Goal: Information Seeking & Learning: Learn about a topic

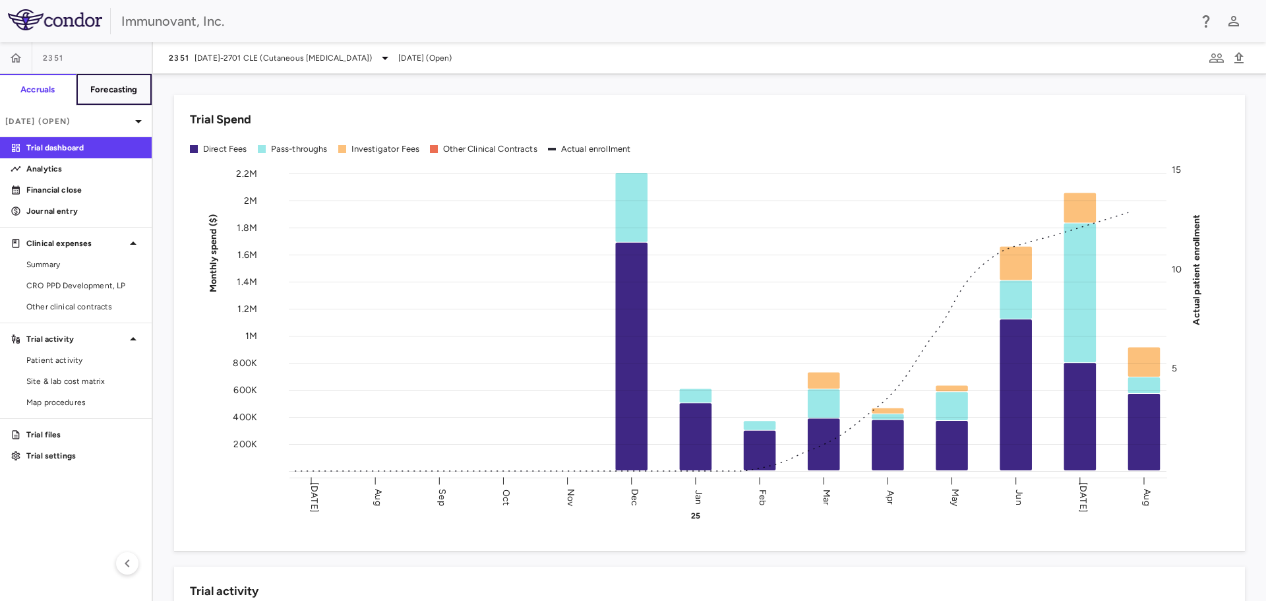
click at [107, 87] on h6 "Forecasting" at bounding box center [113, 90] width 47 height 12
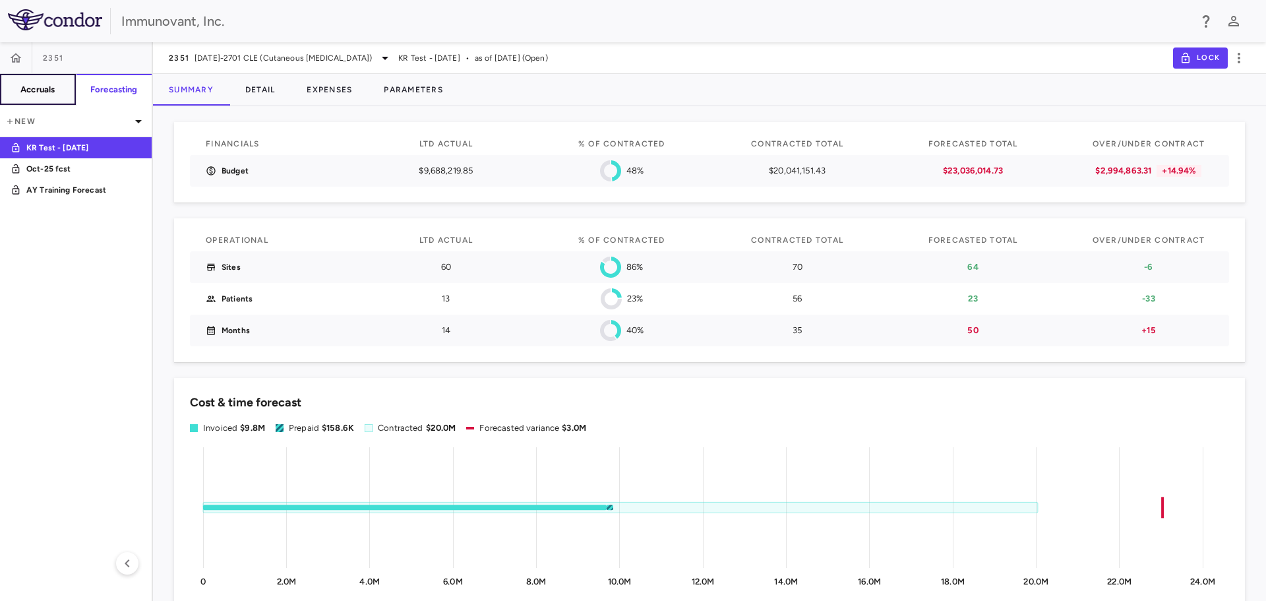
click at [41, 88] on h6 "Accruals" at bounding box center [37, 90] width 34 height 12
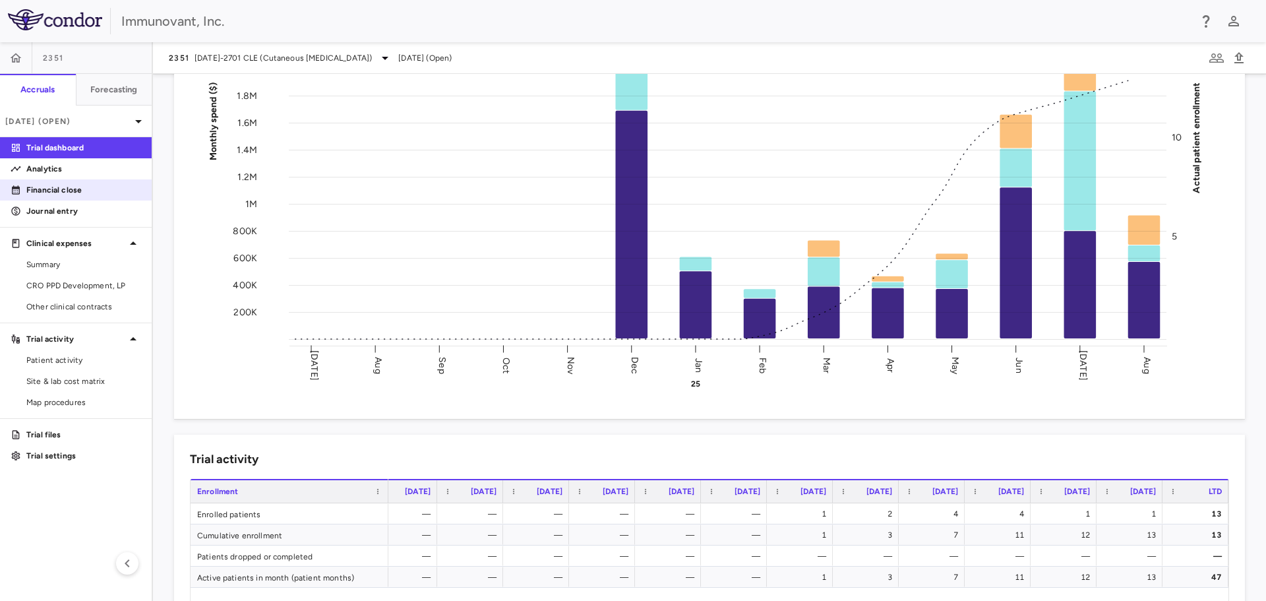
click at [57, 191] on p "Financial close" at bounding box center [83, 190] width 115 height 12
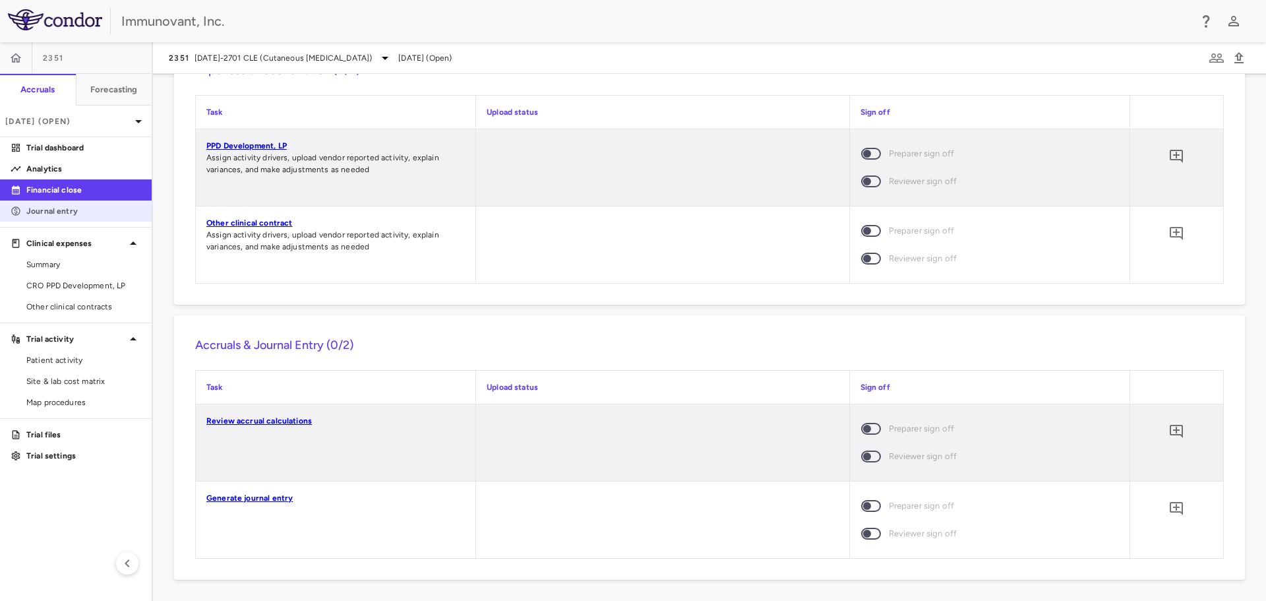
click at [55, 212] on p "Journal entry" at bounding box center [83, 211] width 115 height 12
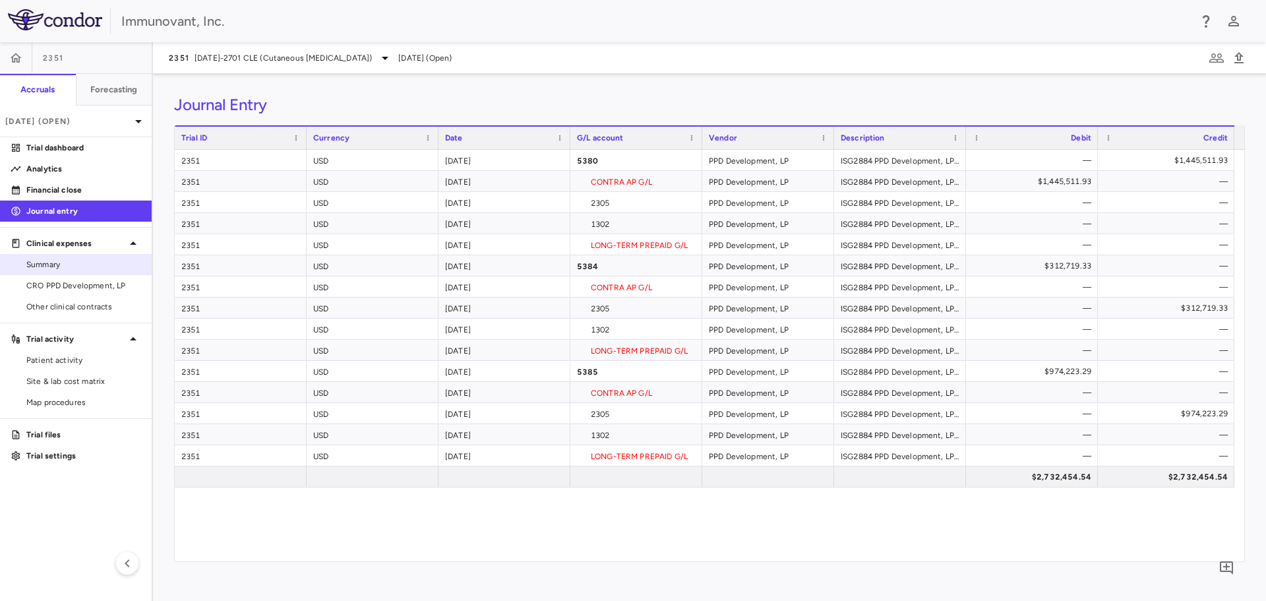
click at [72, 260] on span "Summary" at bounding box center [83, 264] width 115 height 12
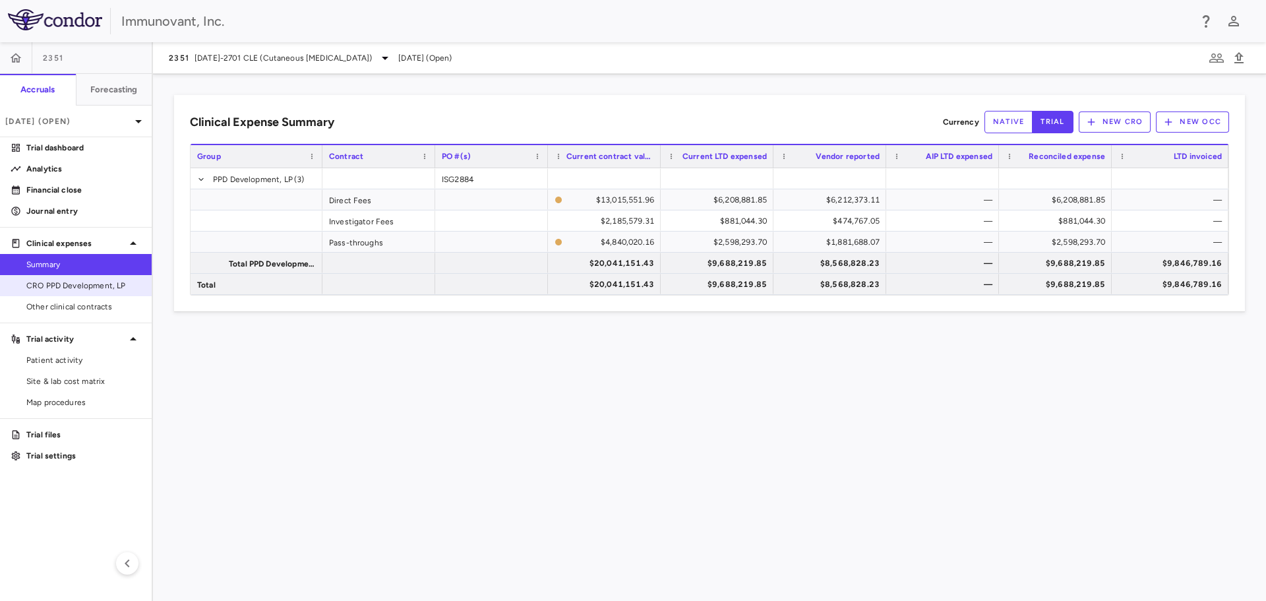
click at [71, 287] on span "CRO PPD Development, LP" at bounding box center [83, 286] width 115 height 12
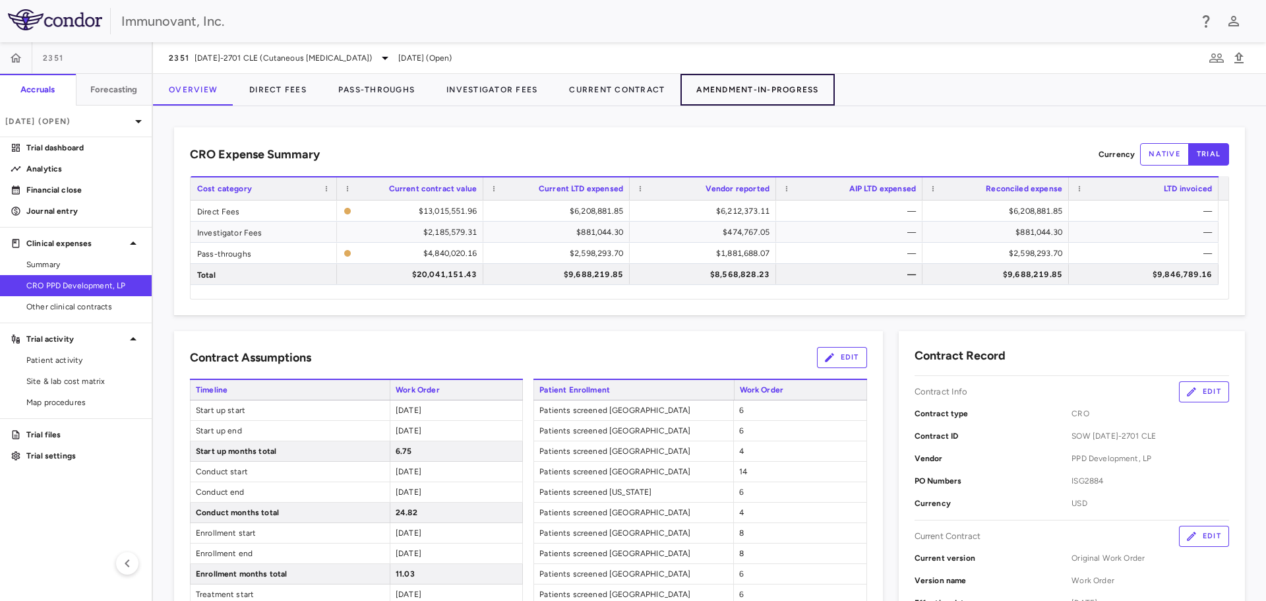
click at [761, 88] on button "Amendment-In-Progress" at bounding box center [757, 90] width 154 height 32
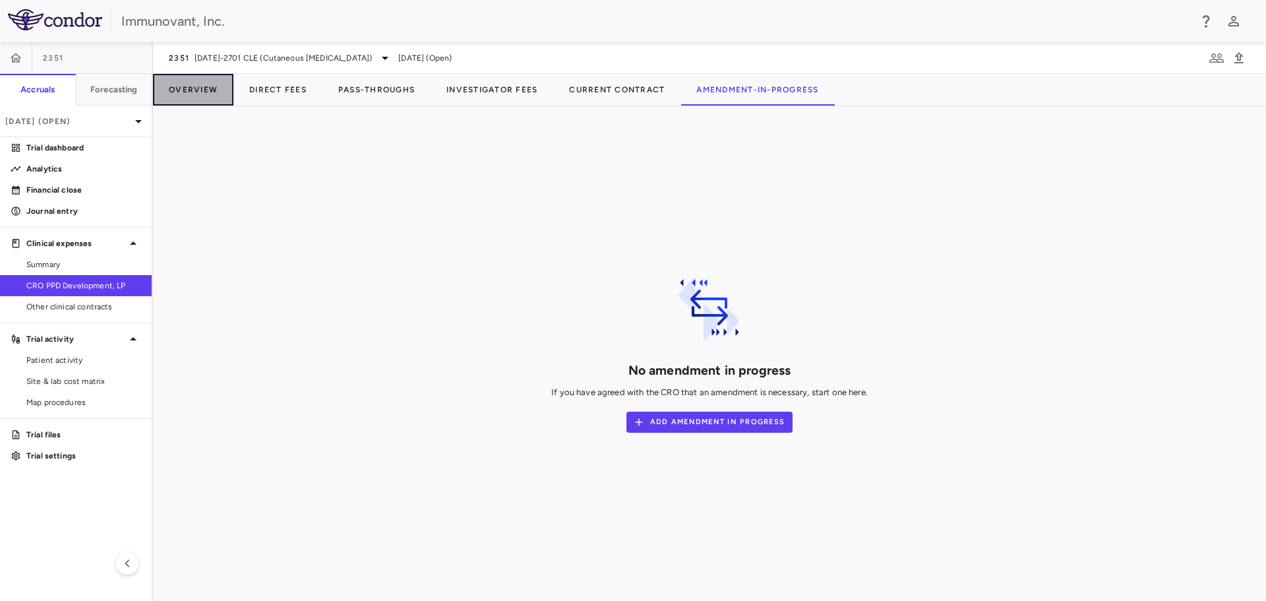
click at [191, 86] on button "Overview" at bounding box center [193, 90] width 80 height 32
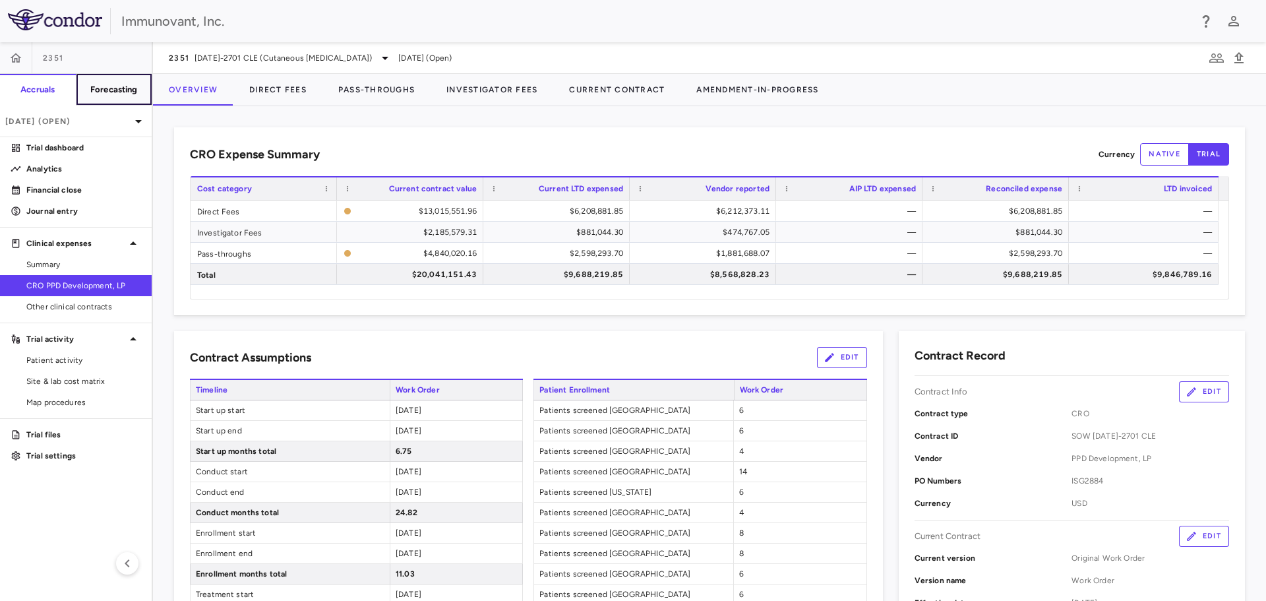
click at [119, 86] on h6 "Forecasting" at bounding box center [113, 90] width 47 height 12
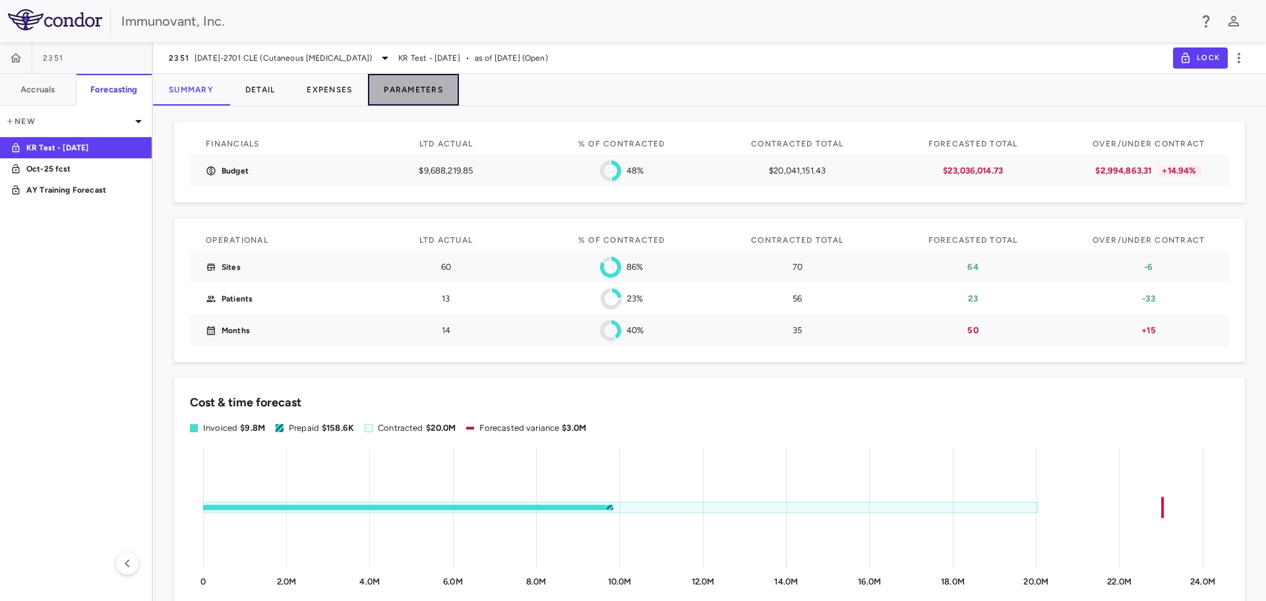
click at [418, 84] on button "Parameters" at bounding box center [413, 90] width 91 height 32
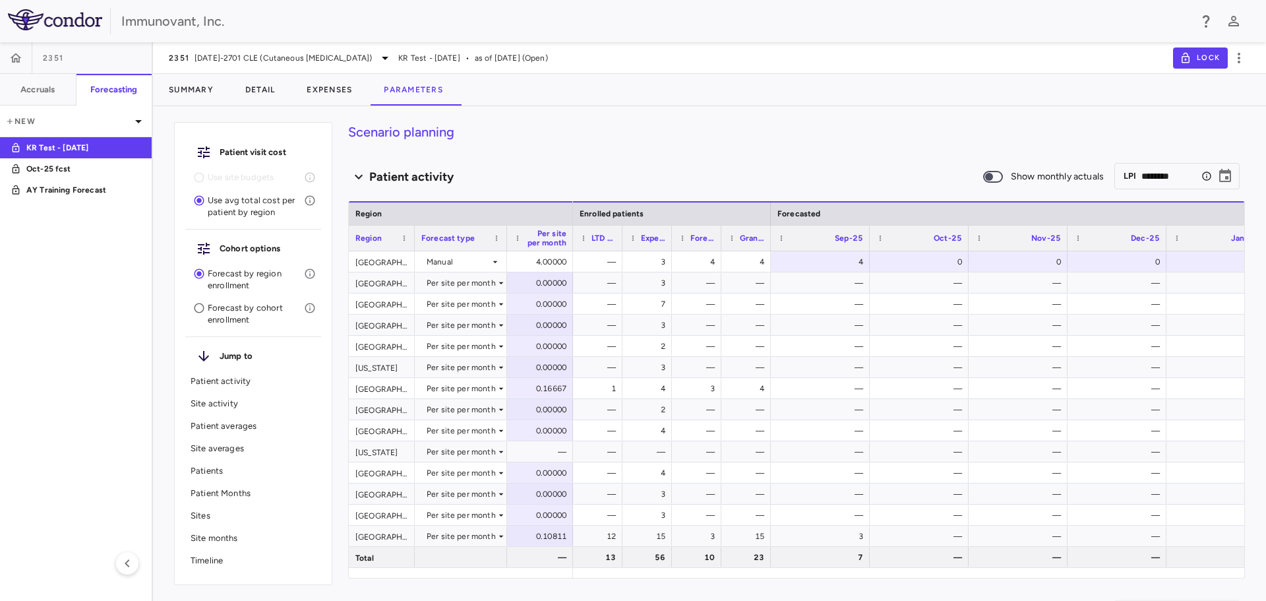
click at [216, 467] on p "Patients" at bounding box center [253, 471] width 125 height 12
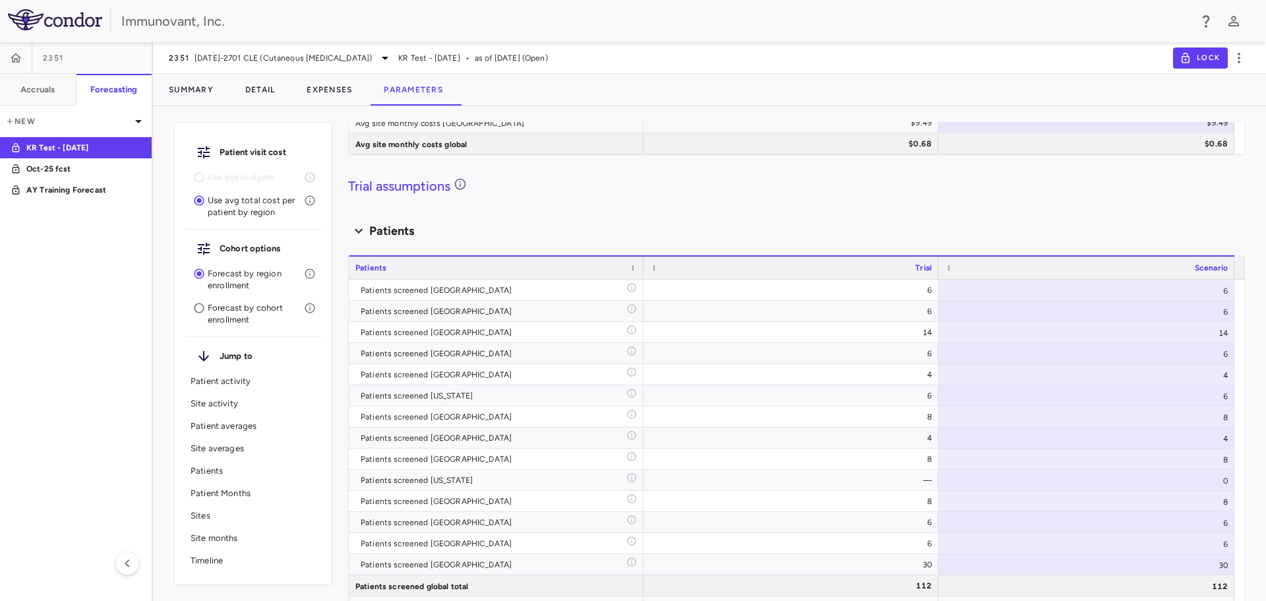
scroll to position [3426, 0]
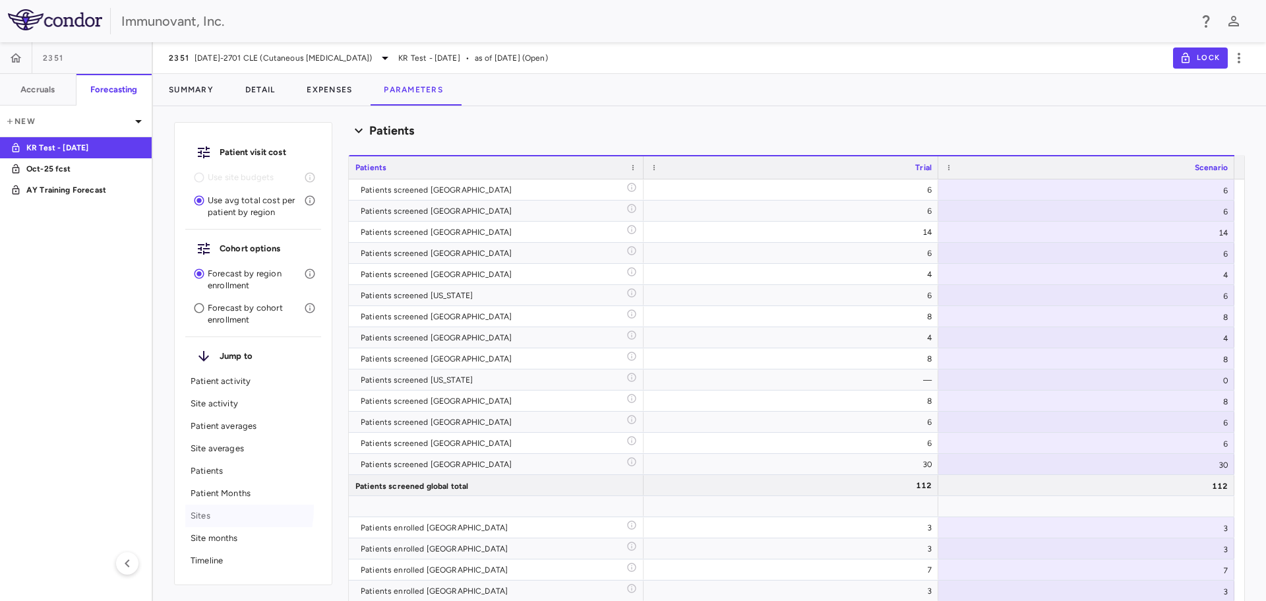
click at [208, 508] on div "Sites" at bounding box center [253, 515] width 136 height 22
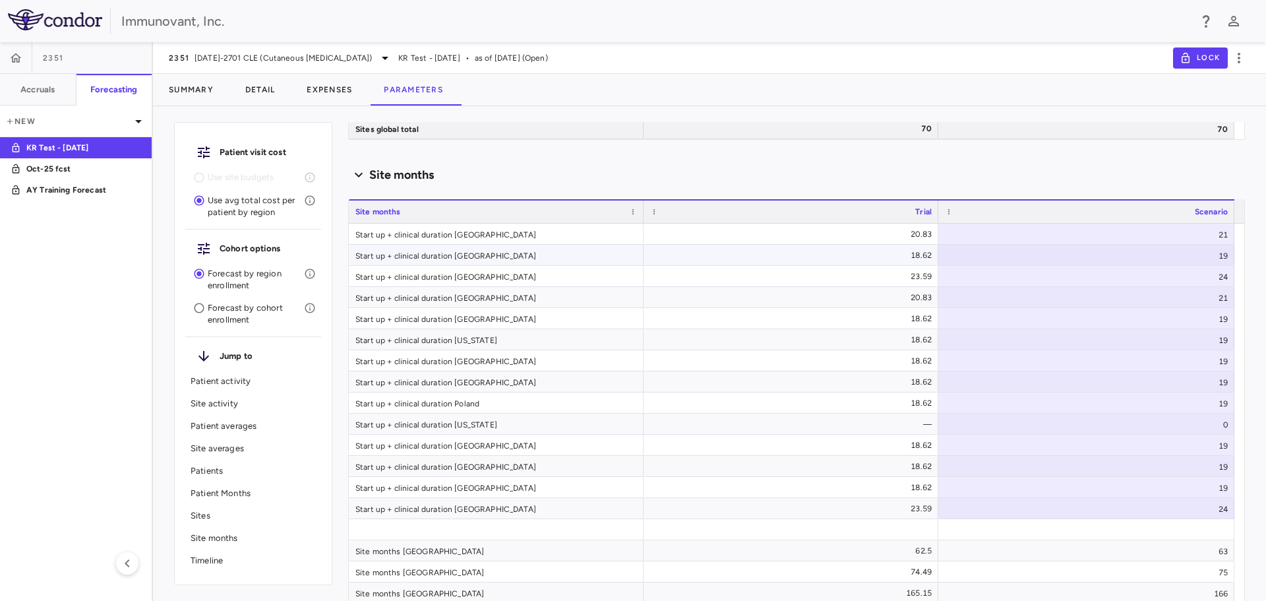
scroll to position [5362, 0]
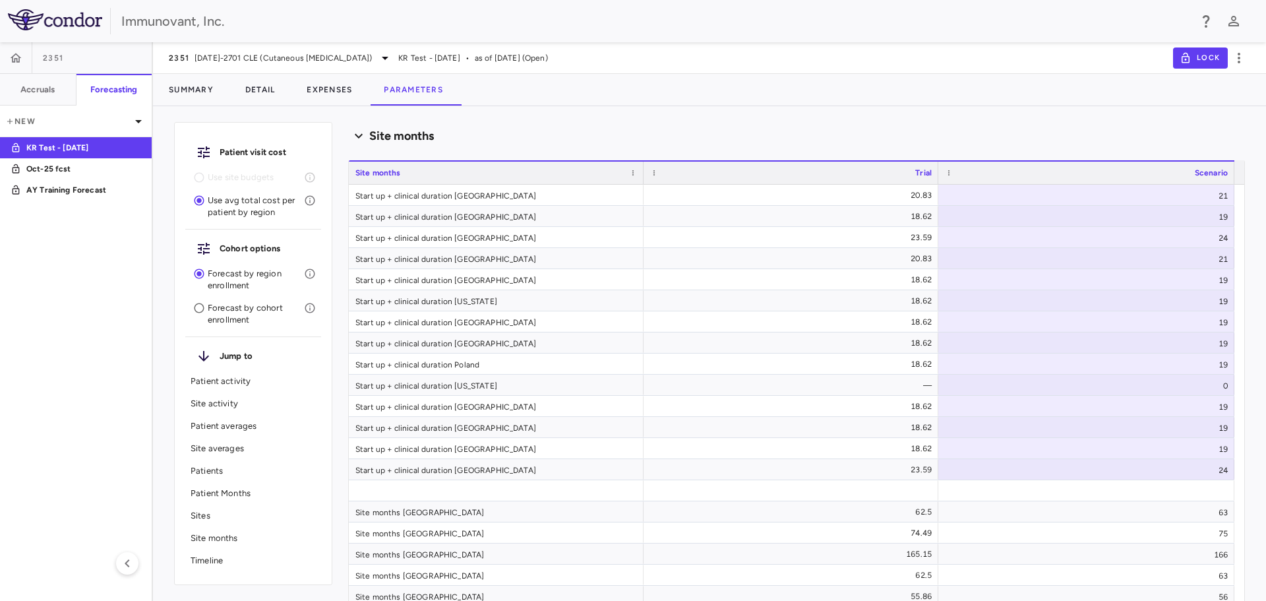
click at [208, 559] on p "Timeline" at bounding box center [253, 560] width 125 height 12
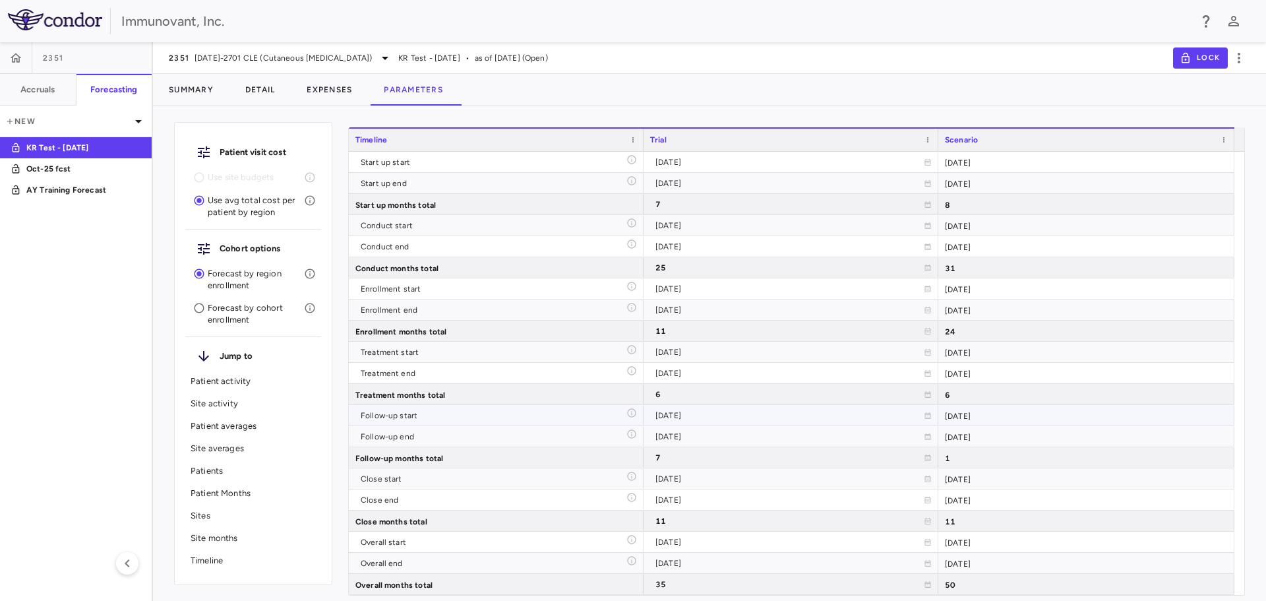
scroll to position [6123, 0]
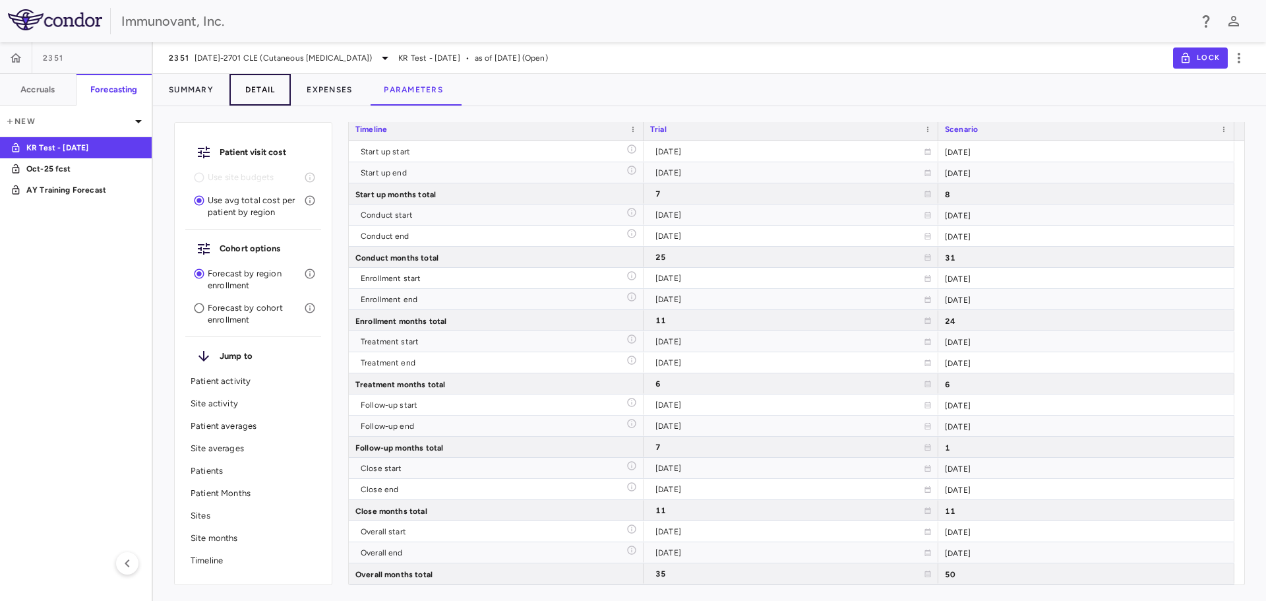
click at [261, 81] on button "Detail" at bounding box center [260, 90] width 62 height 32
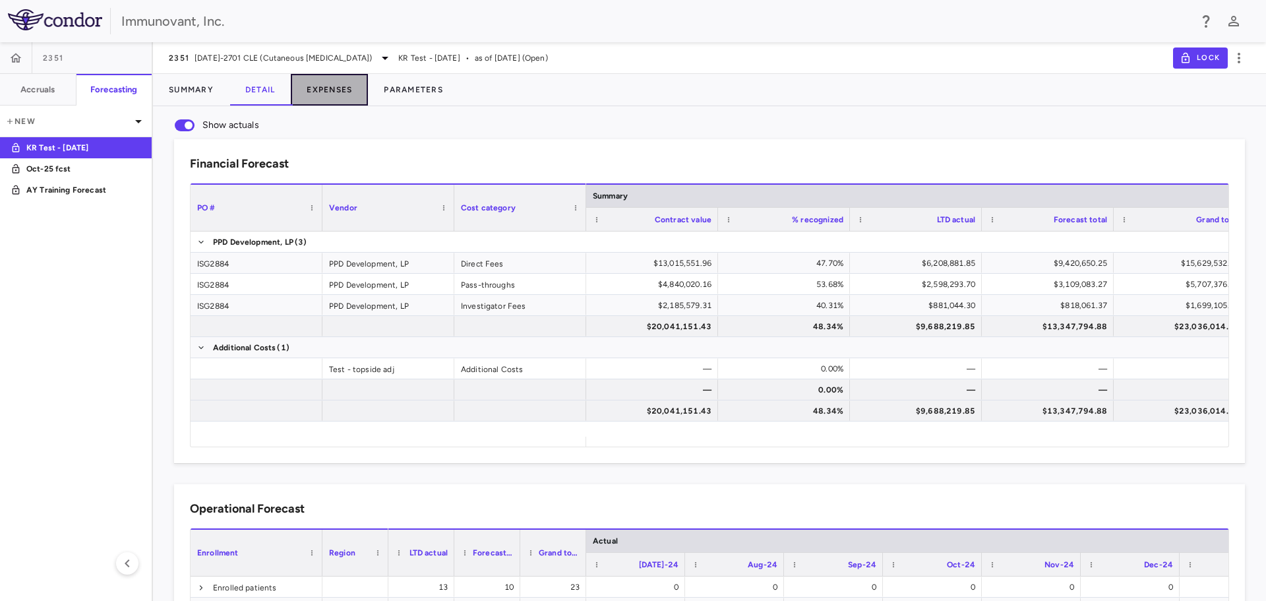
click at [313, 82] on button "Expenses" at bounding box center [329, 90] width 77 height 32
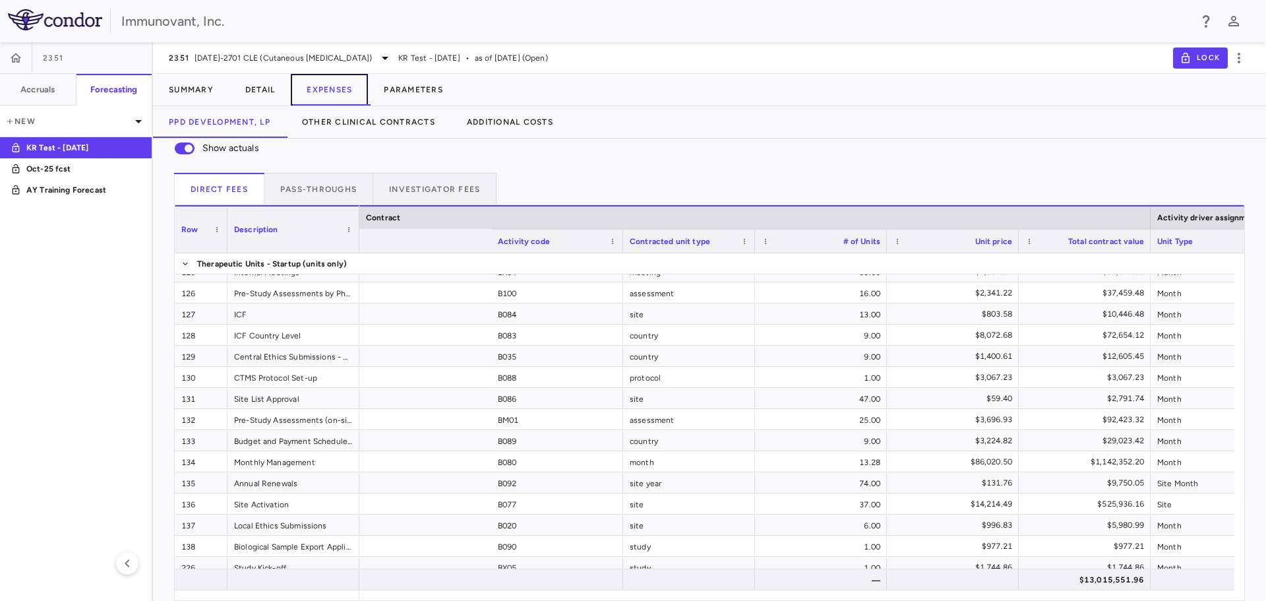
scroll to position [0, 463]
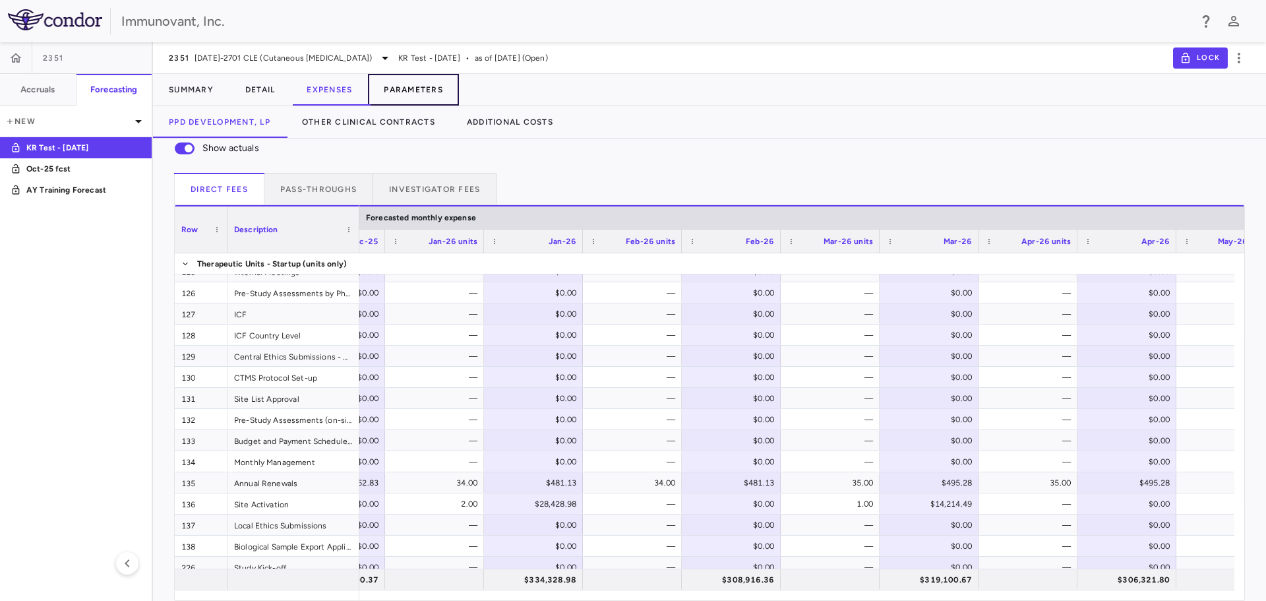
click at [411, 86] on button "Parameters" at bounding box center [413, 90] width 91 height 32
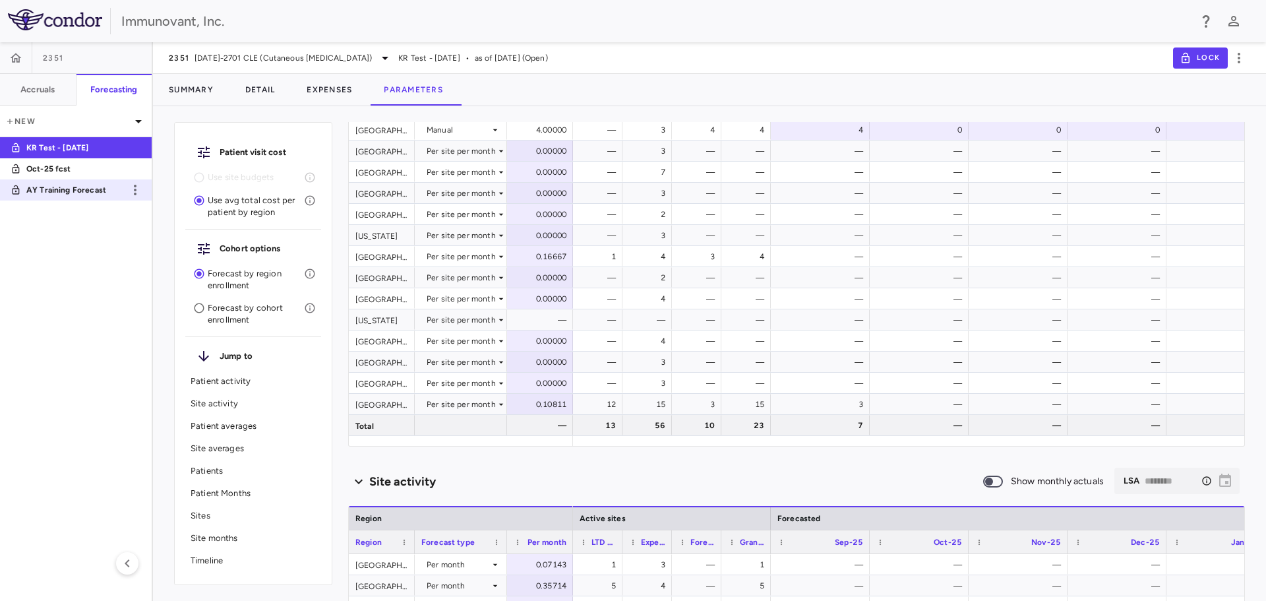
click at [58, 190] on p "AY Training Forecast" at bounding box center [75, 190] width 98 height 12
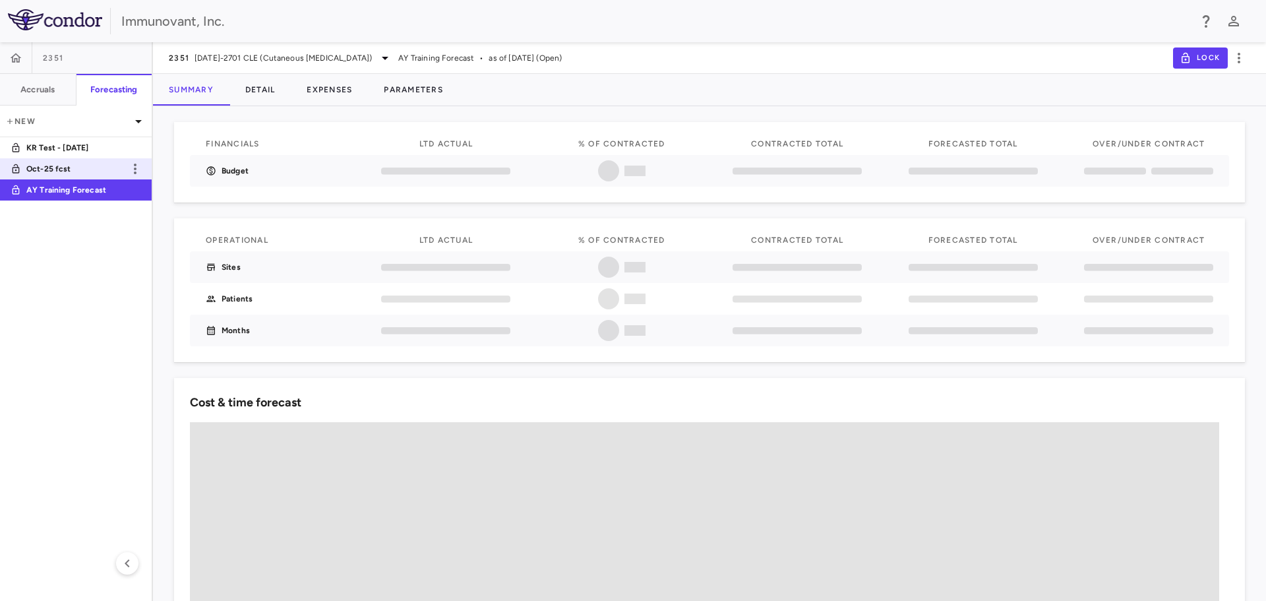
click at [47, 171] on p "Oct-25 fcst" at bounding box center [75, 169] width 98 height 12
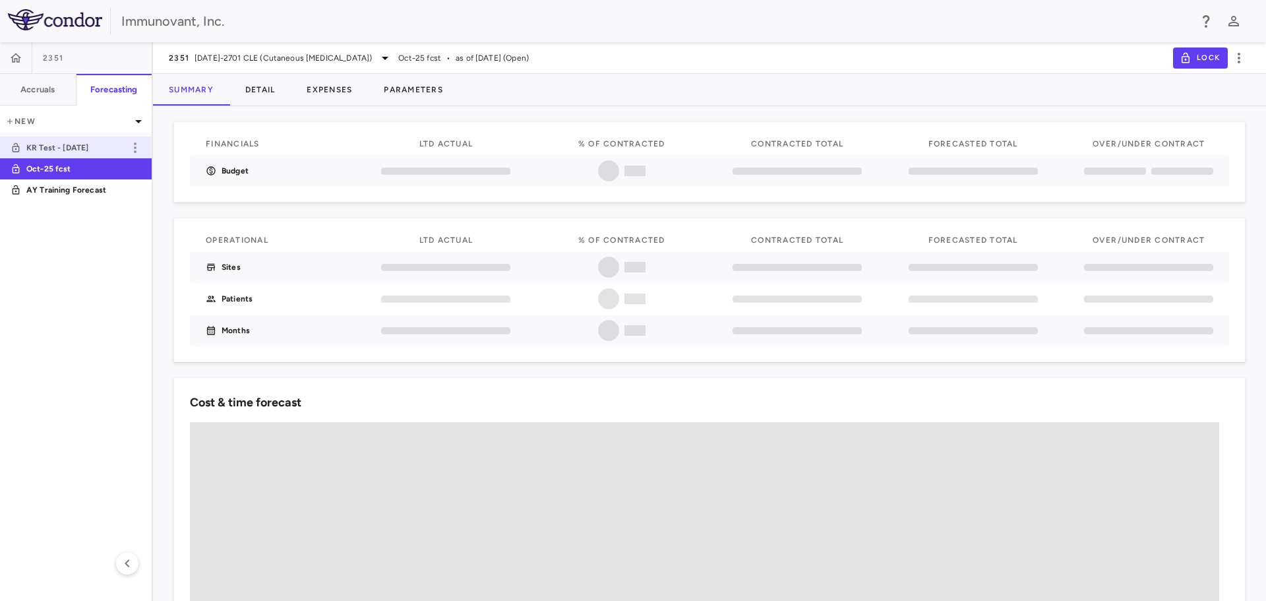
click at [72, 140] on link "KR Test - [DATE]" at bounding box center [76, 148] width 152 height 30
click at [74, 165] on p "Oct-25 fcst" at bounding box center [75, 169] width 98 height 12
click at [68, 190] on p "AY Training Forecast" at bounding box center [75, 190] width 98 height 12
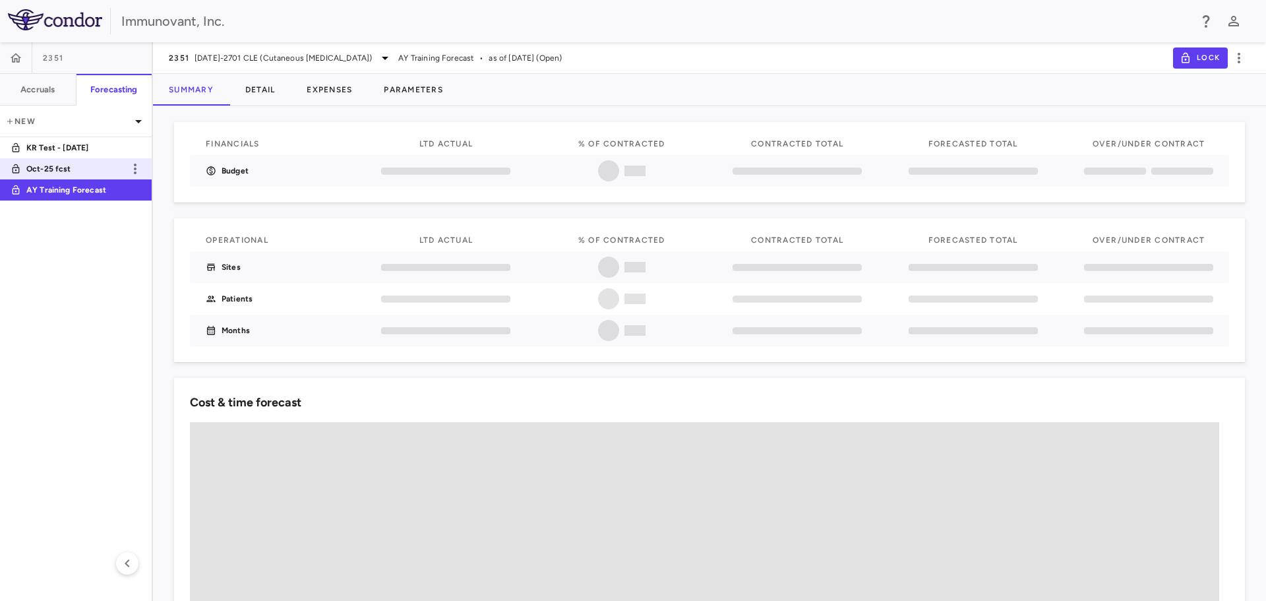
click at [57, 164] on p "Oct-25 fcst" at bounding box center [75, 169] width 98 height 12
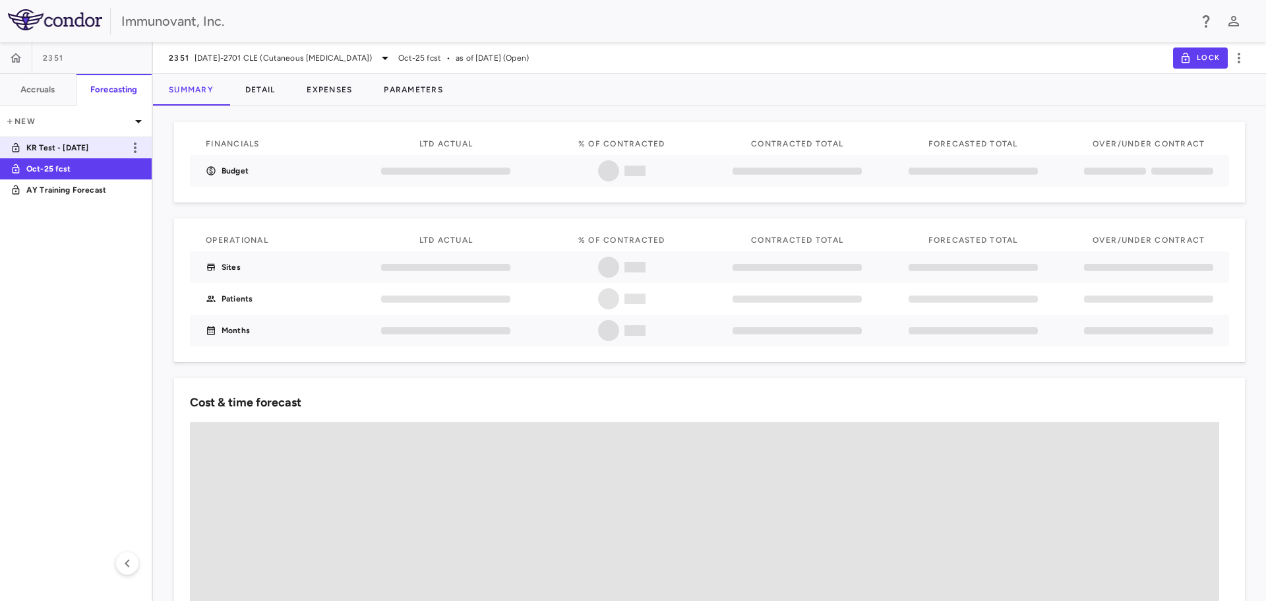
click at [49, 149] on p "KR Test - [DATE]" at bounding box center [75, 148] width 98 height 12
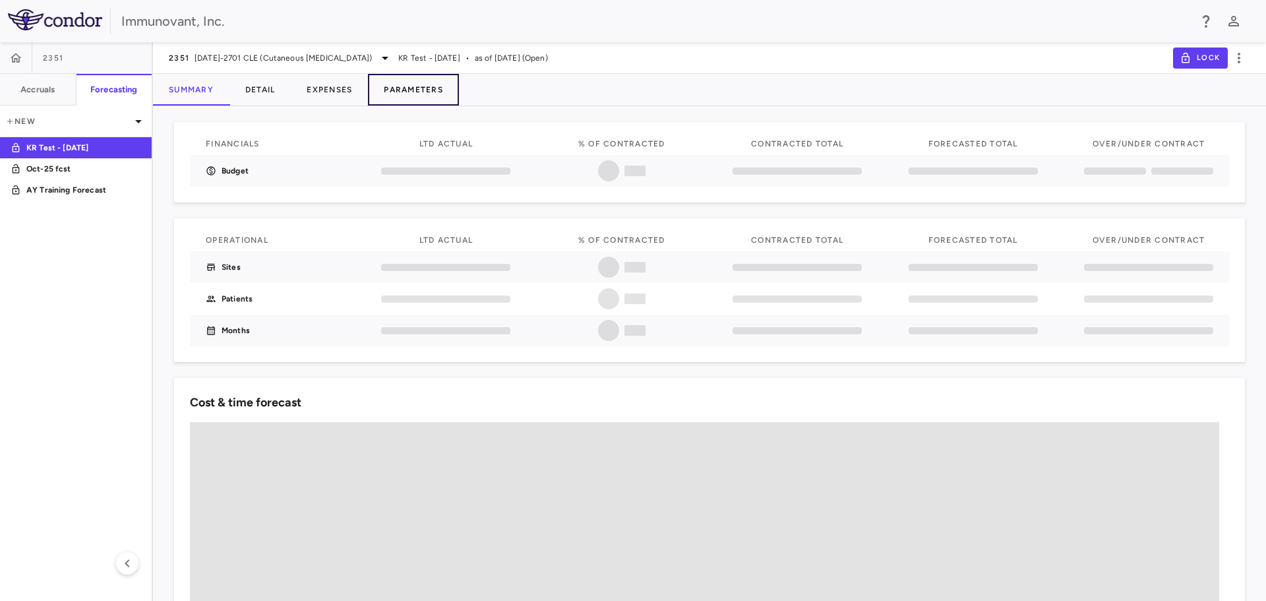
click at [414, 84] on button "Parameters" at bounding box center [413, 90] width 91 height 32
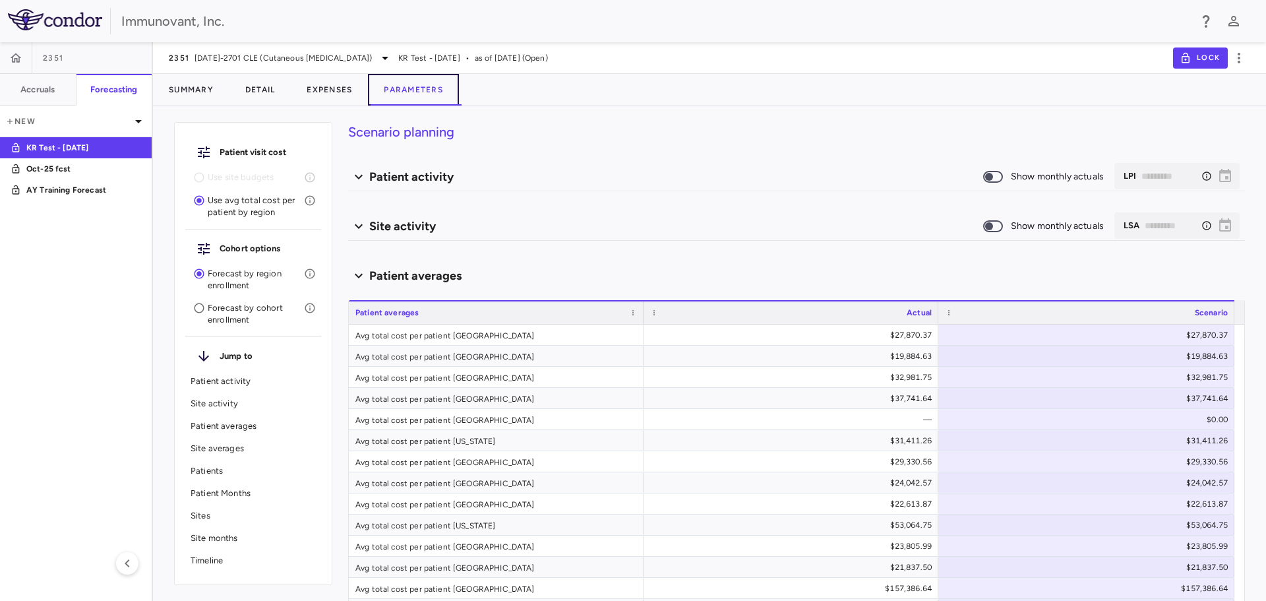
type input "********"
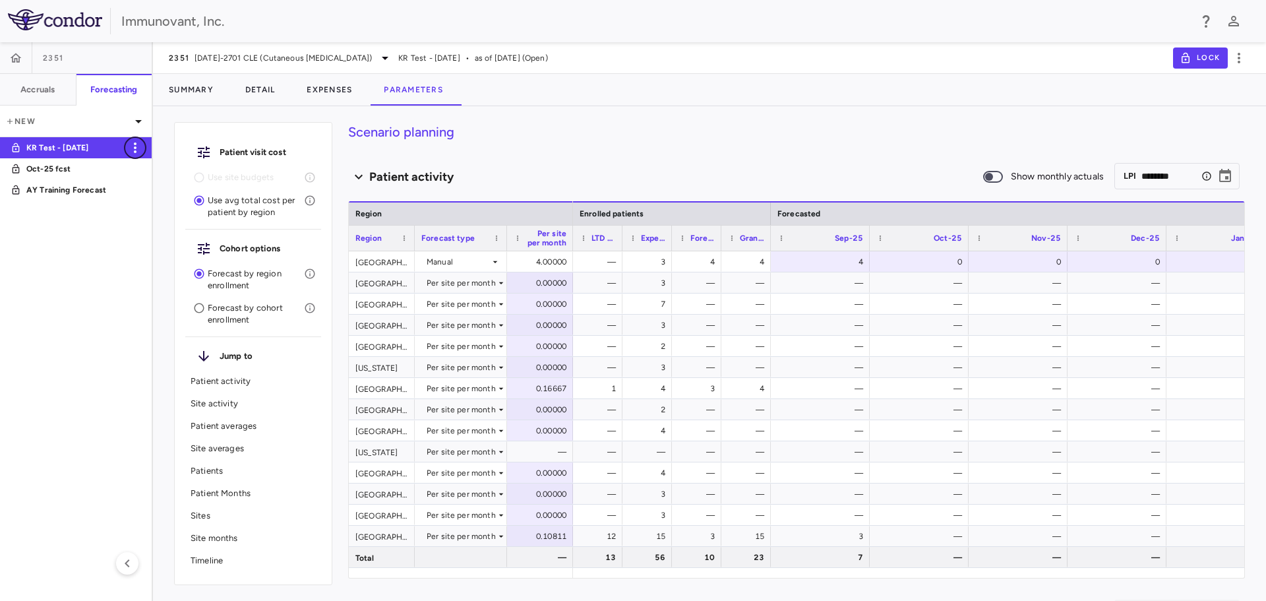
click at [136, 144] on icon "button" at bounding box center [135, 148] width 16 height 16
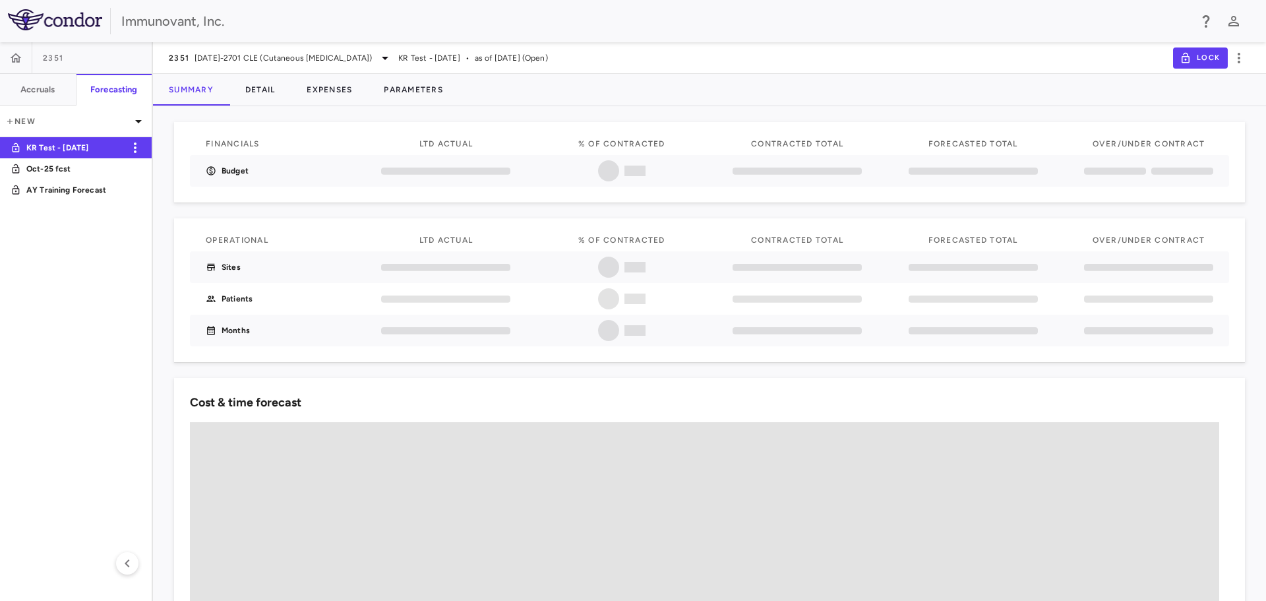
click at [92, 145] on p "KR Test - [DATE]" at bounding box center [75, 148] width 98 height 12
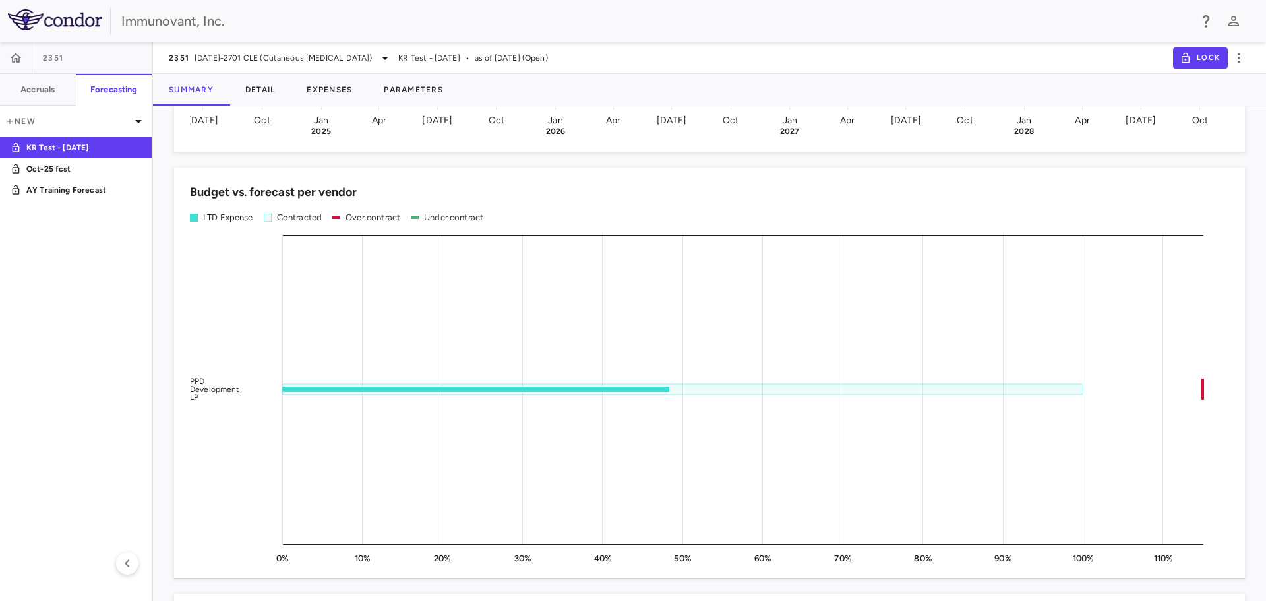
scroll to position [725, 0]
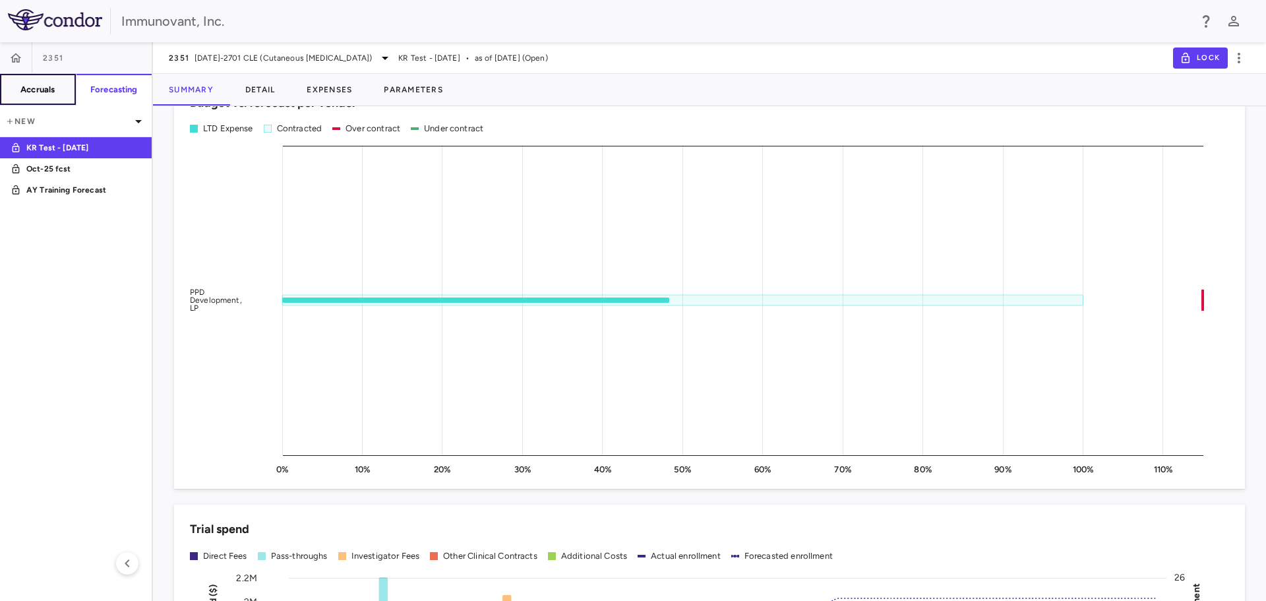
click at [40, 89] on h6 "Accruals" at bounding box center [37, 90] width 34 height 12
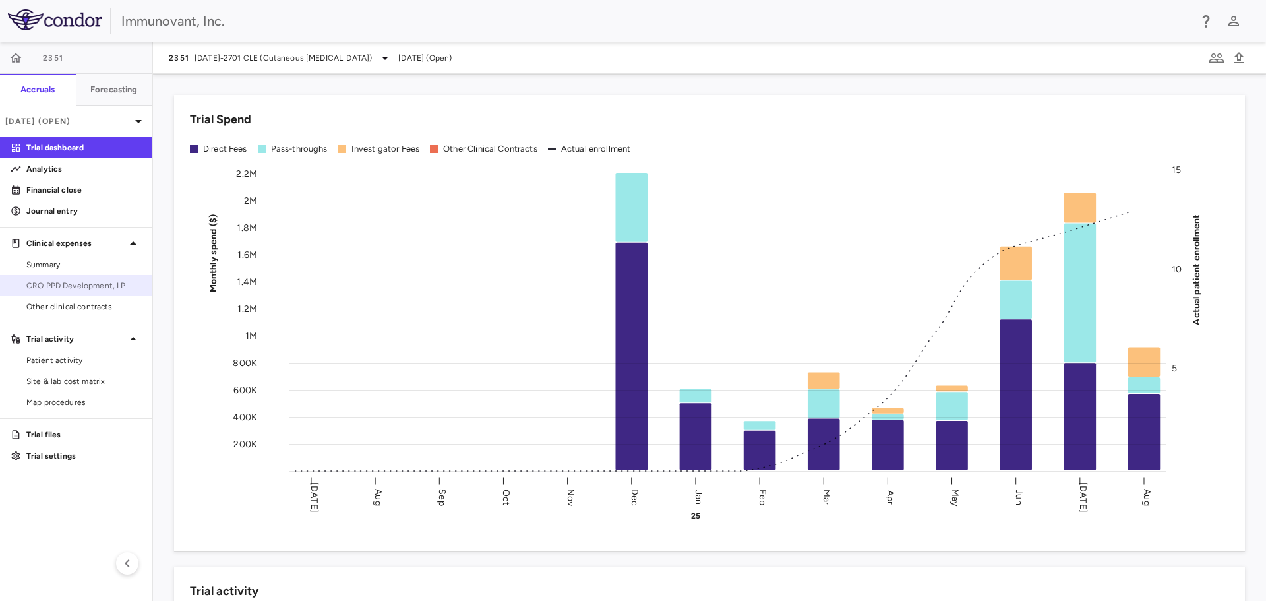
click at [57, 286] on span "CRO PPD Development, LP" at bounding box center [83, 286] width 115 height 12
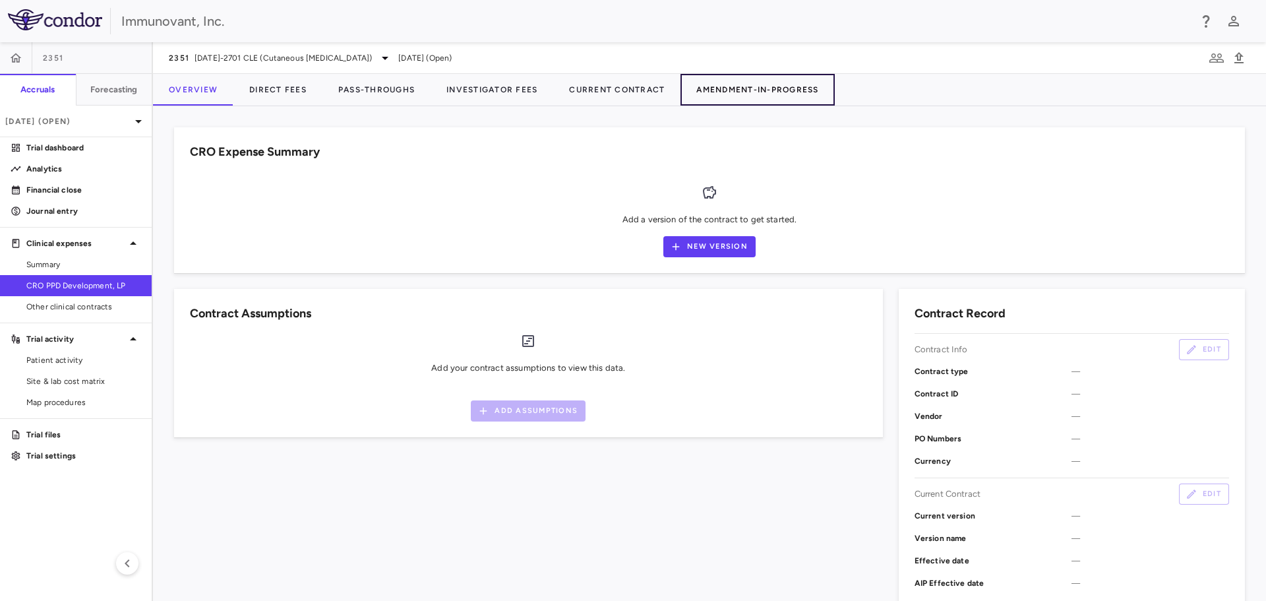
click at [748, 84] on button "Amendment-In-Progress" at bounding box center [757, 90] width 154 height 32
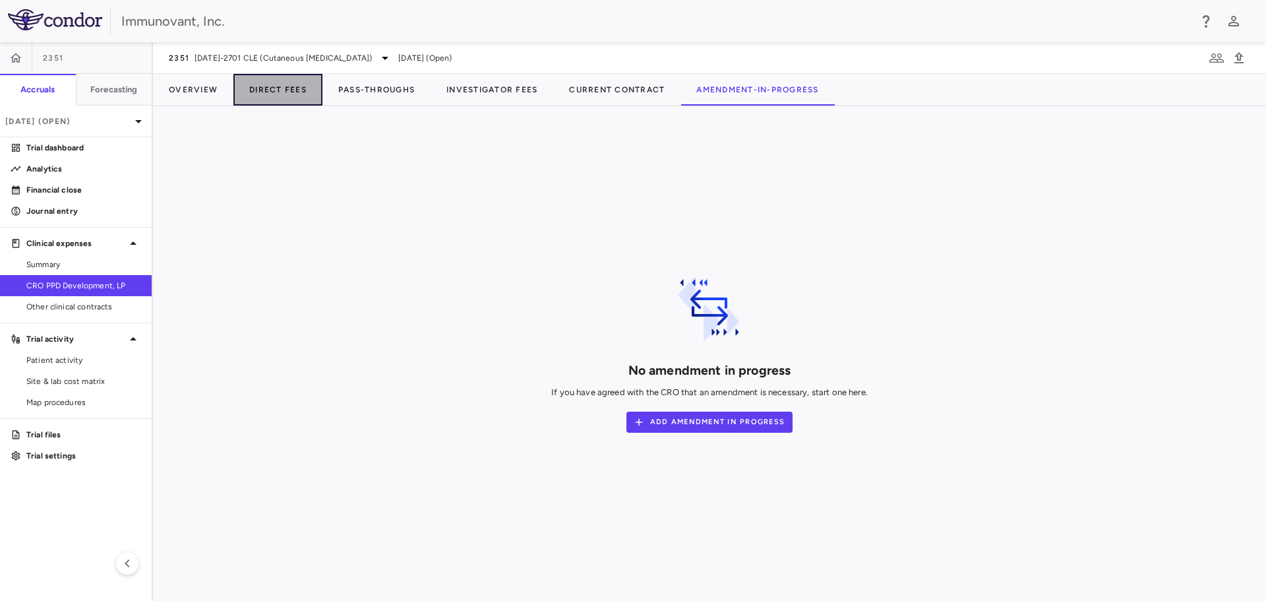
click at [270, 85] on button "Direct Fees" at bounding box center [277, 90] width 89 height 32
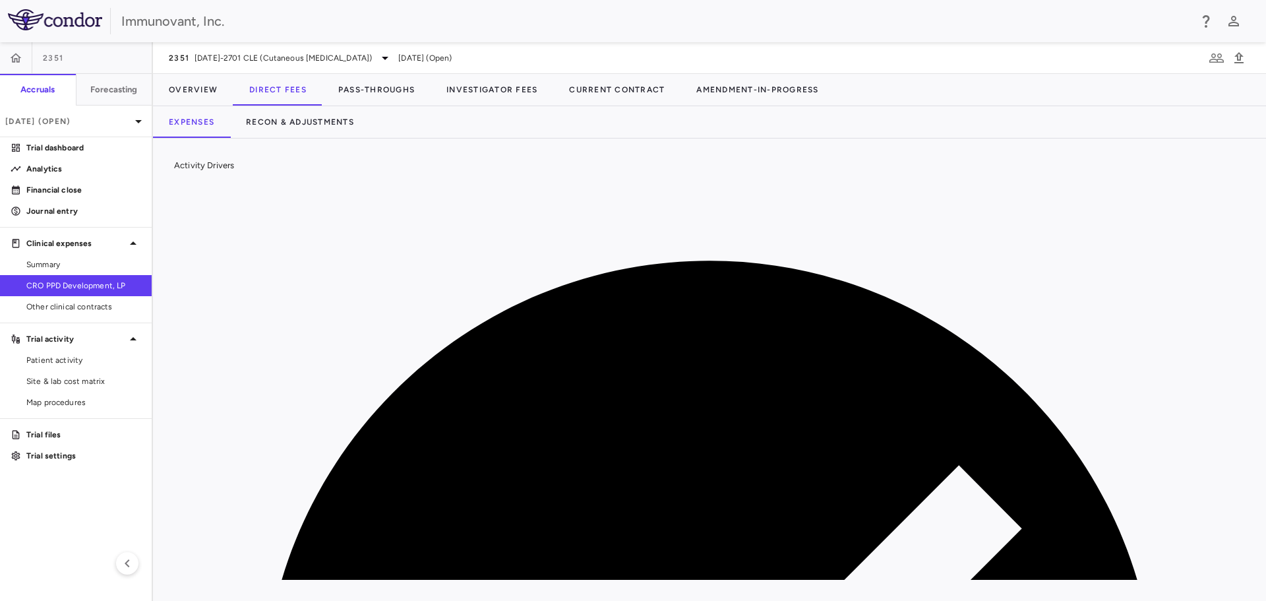
click at [330, 121] on button "Recon & Adjustments" at bounding box center [300, 122] width 140 height 32
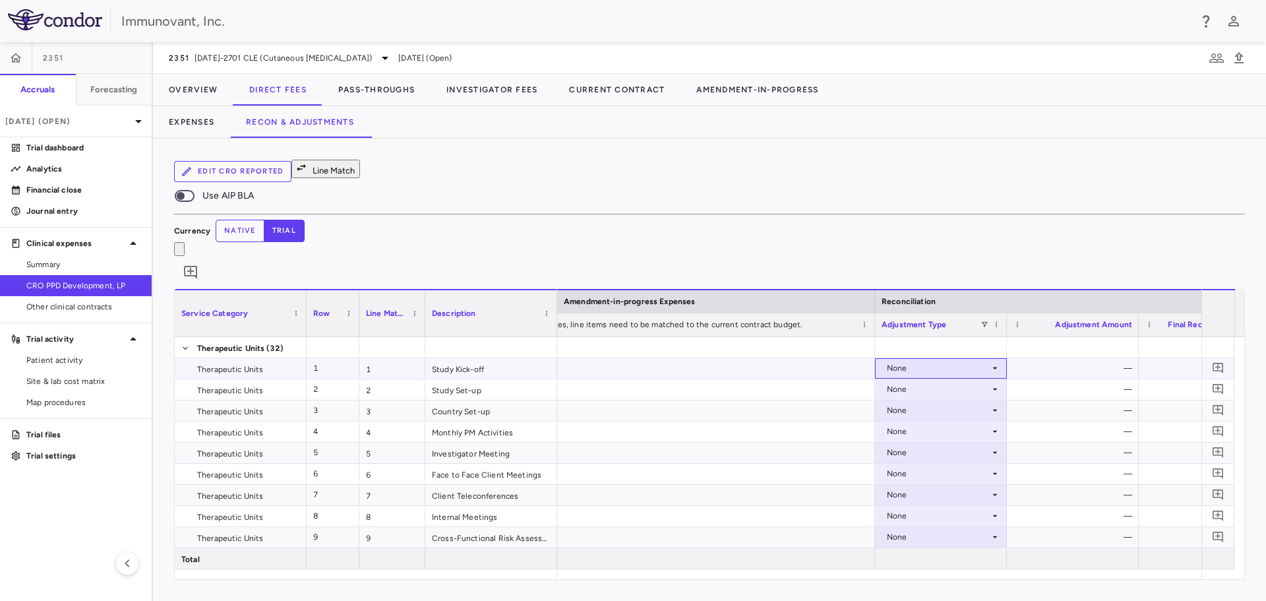
click at [994, 367] on icon at bounding box center [995, 368] width 5 height 2
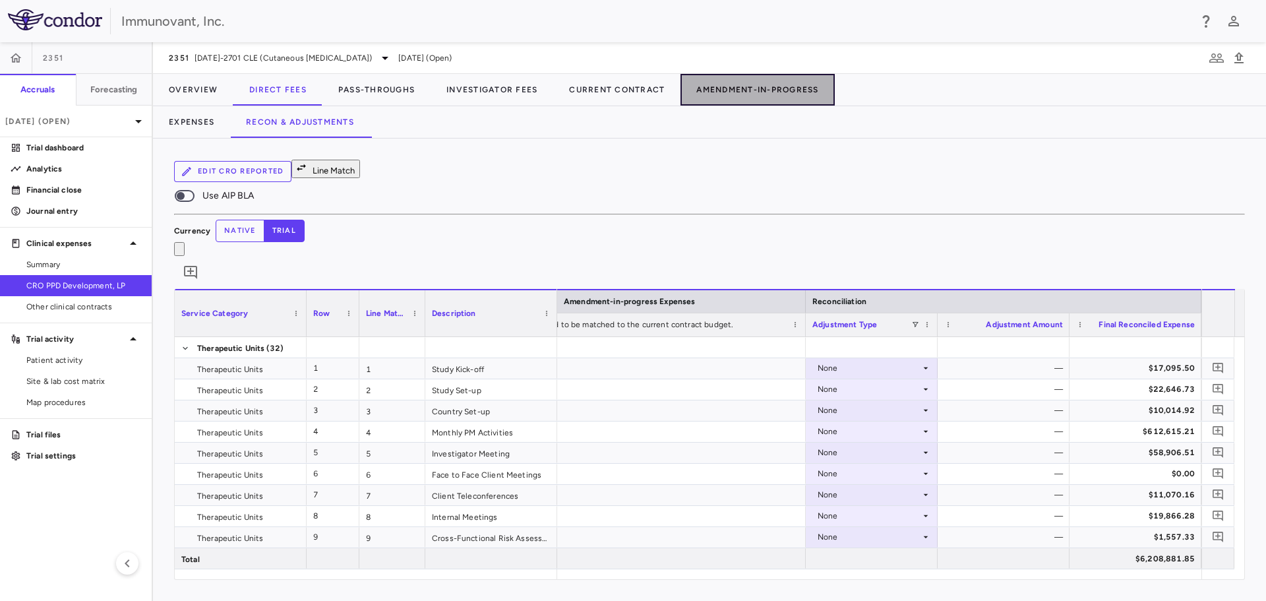
click at [727, 90] on button "Amendment-In-Progress" at bounding box center [757, 90] width 154 height 32
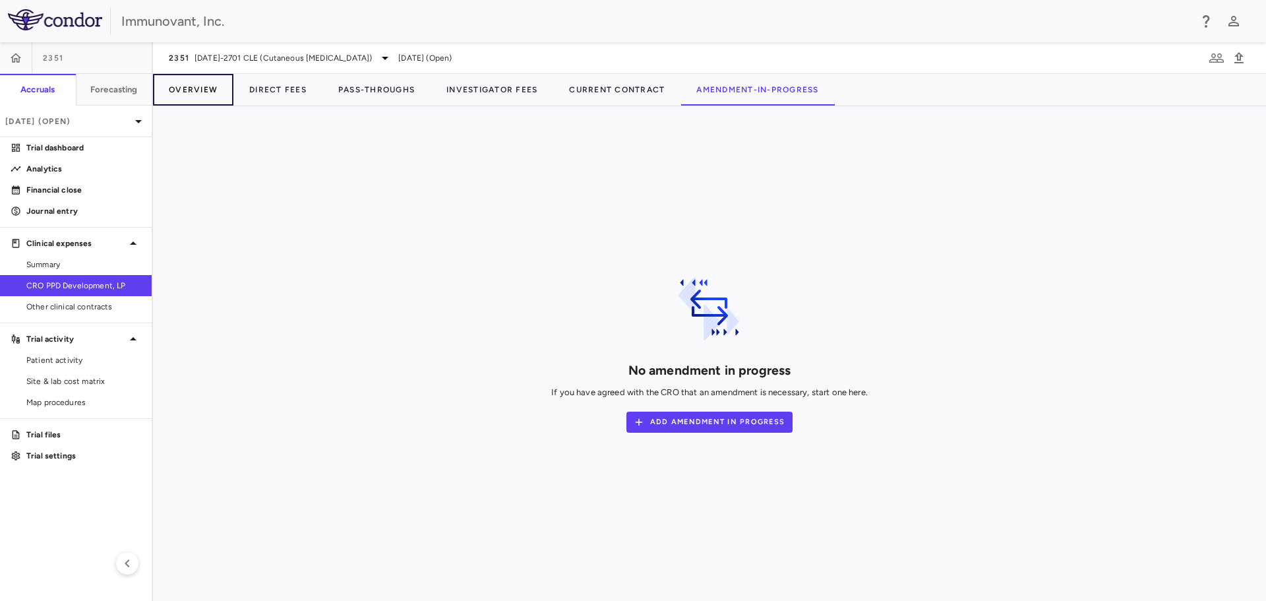
click at [196, 87] on button "Overview" at bounding box center [193, 90] width 80 height 32
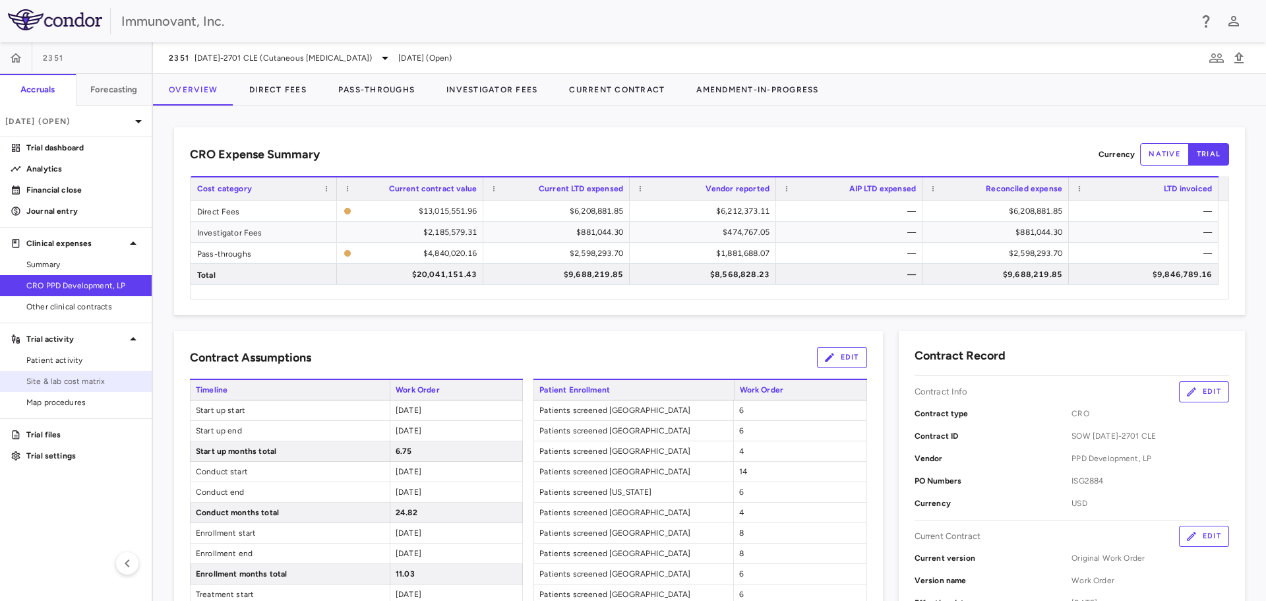
click at [50, 379] on span "Site & lab cost matrix" at bounding box center [83, 381] width 115 height 12
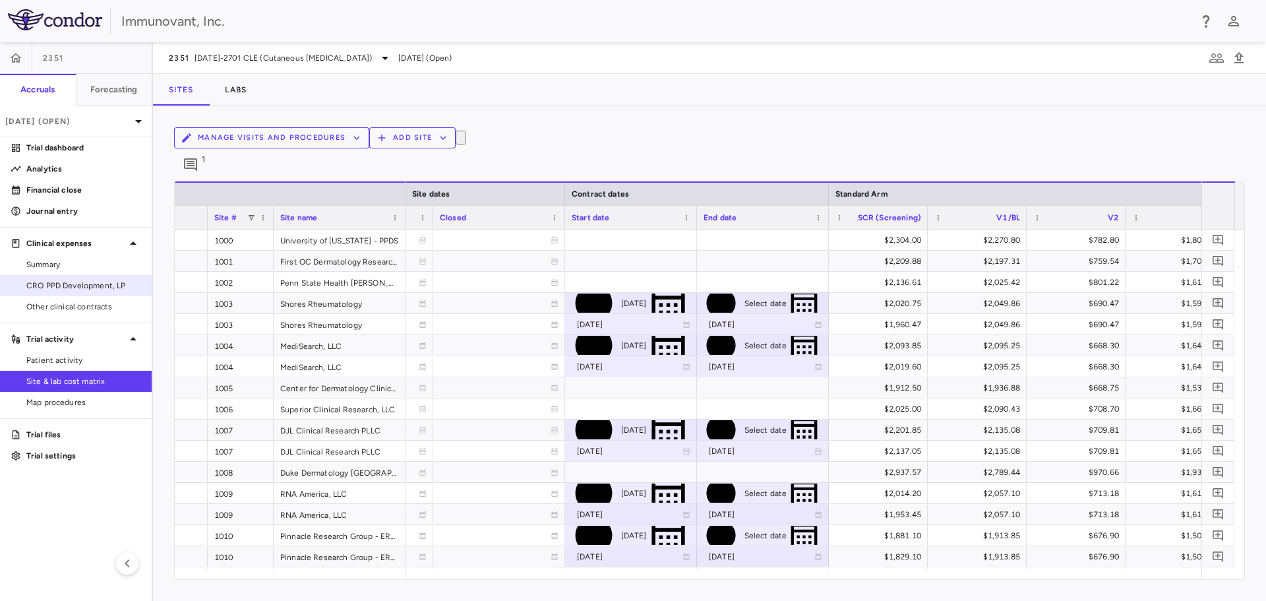
click at [71, 287] on span "CRO PPD Development, LP" at bounding box center [83, 286] width 115 height 12
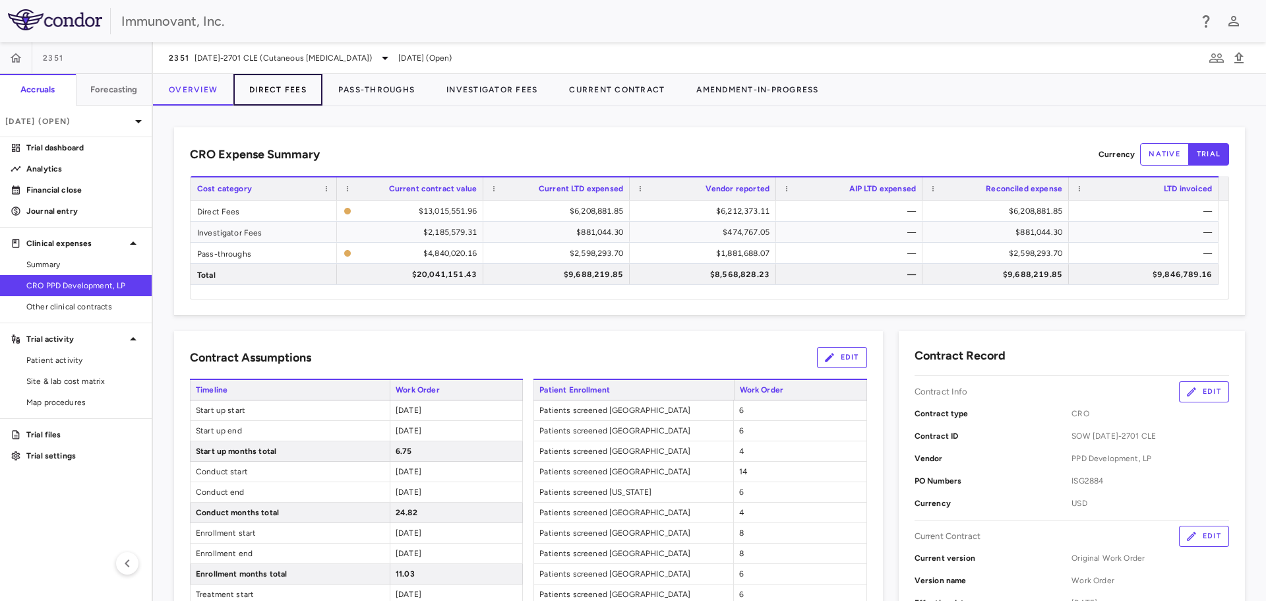
click at [277, 86] on button "Direct Fees" at bounding box center [277, 90] width 89 height 32
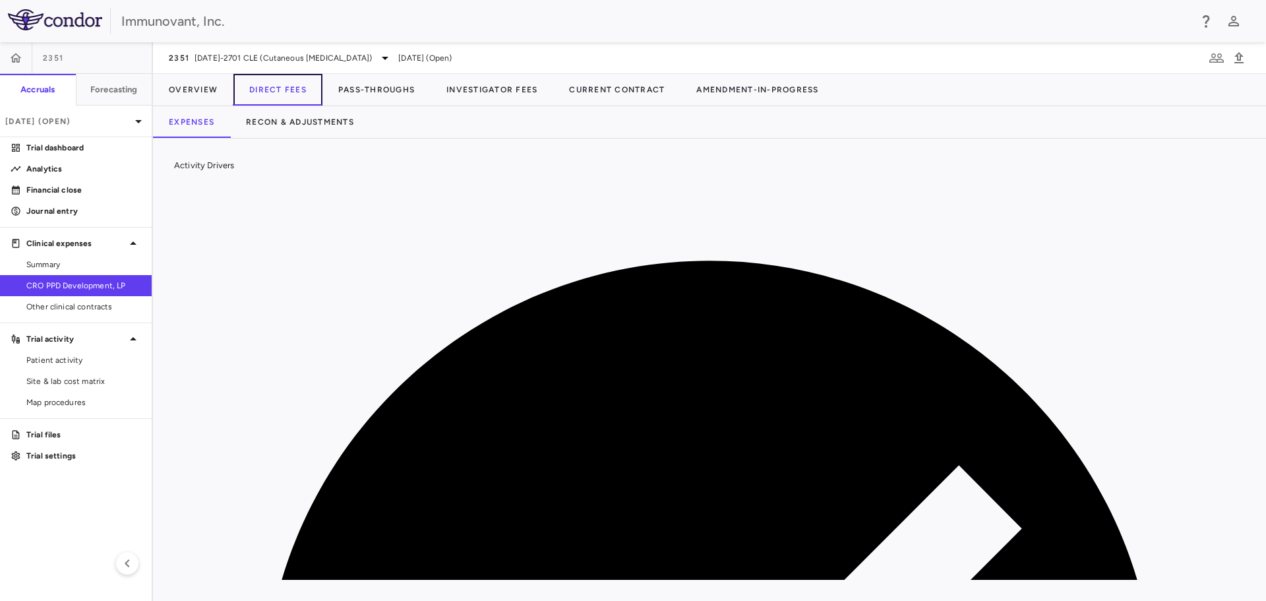
scroll to position [0, 127]
click at [193, 84] on button "Overview" at bounding box center [193, 90] width 80 height 32
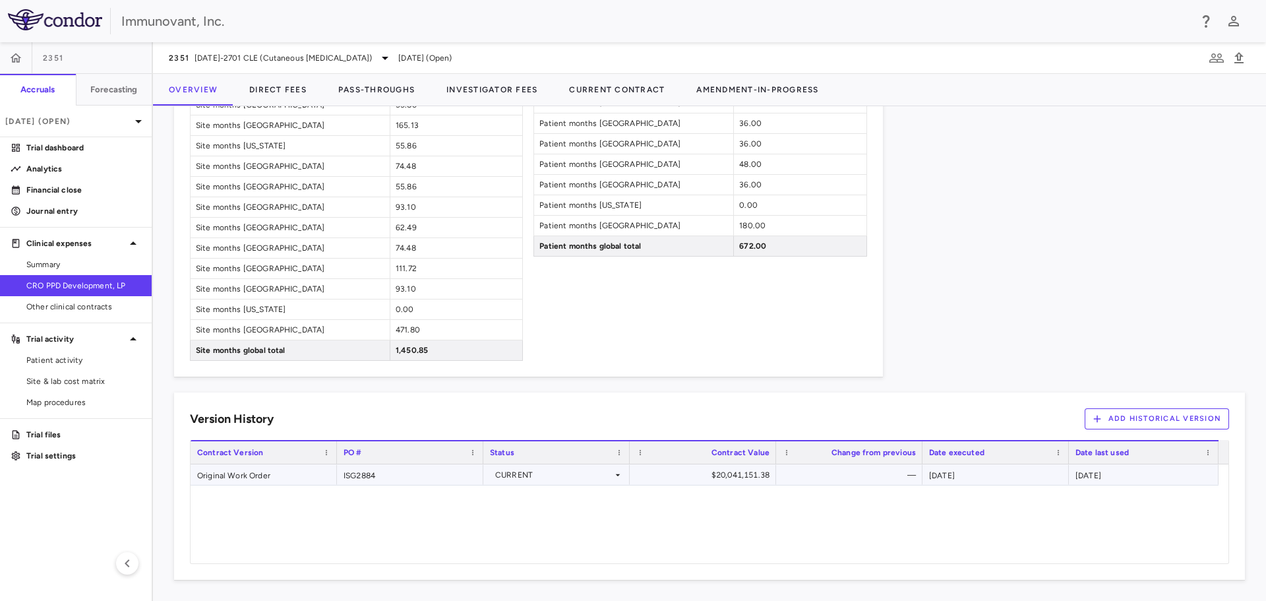
click at [620, 475] on icon at bounding box center [617, 474] width 11 height 11
click at [625, 415] on div "Version History Add Historical Version" at bounding box center [709, 418] width 1039 height 21
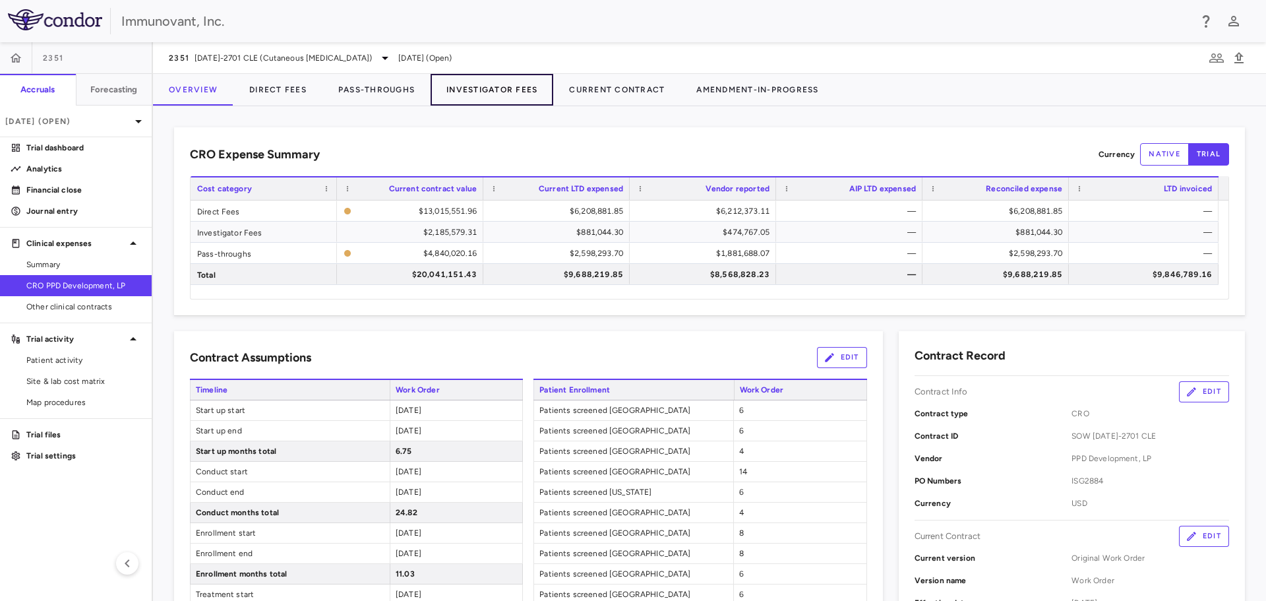
click at [502, 90] on button "Investigator Fees" at bounding box center [492, 90] width 123 height 32
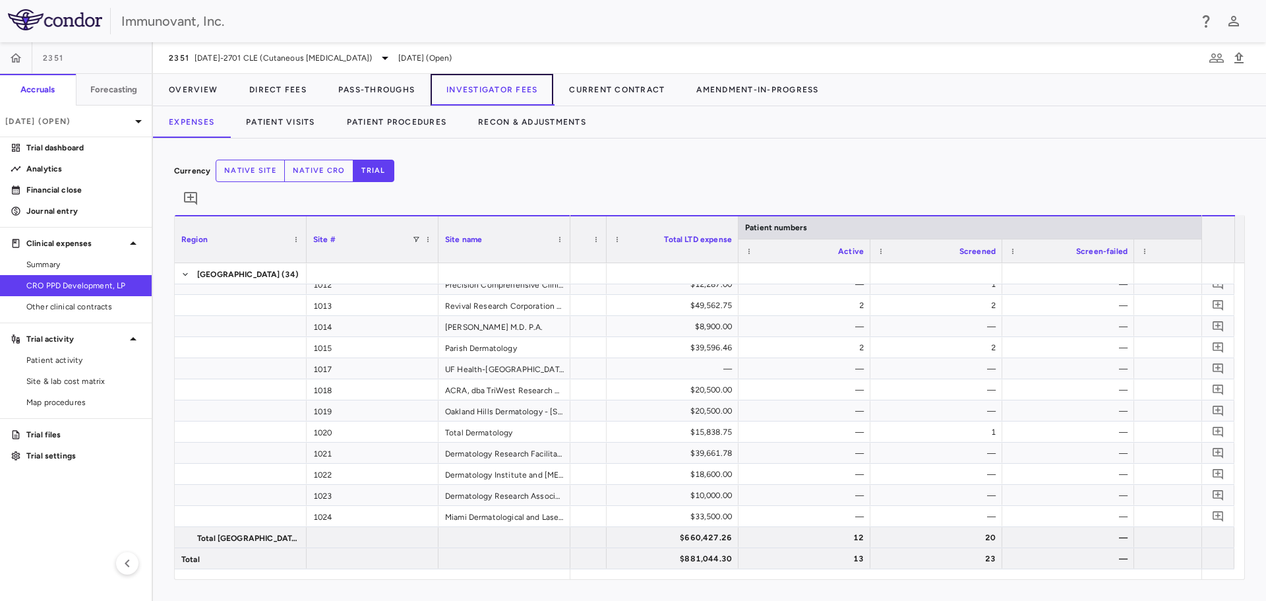
scroll to position [0, 154]
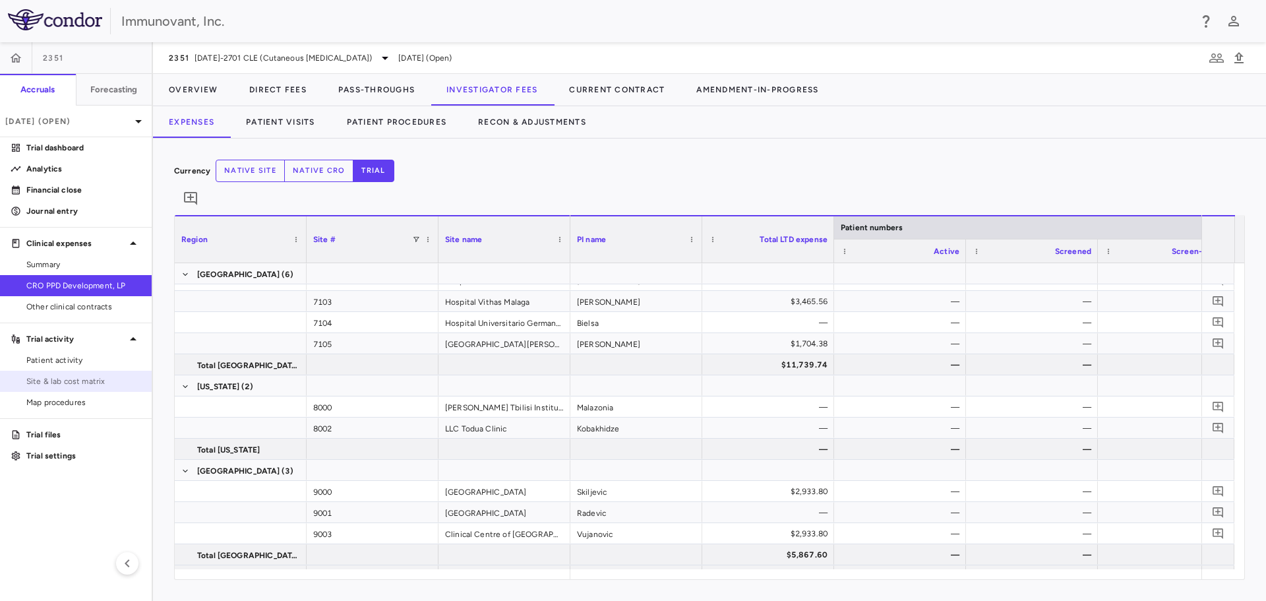
click at [95, 380] on span "Site & lab cost matrix" at bounding box center [83, 381] width 115 height 12
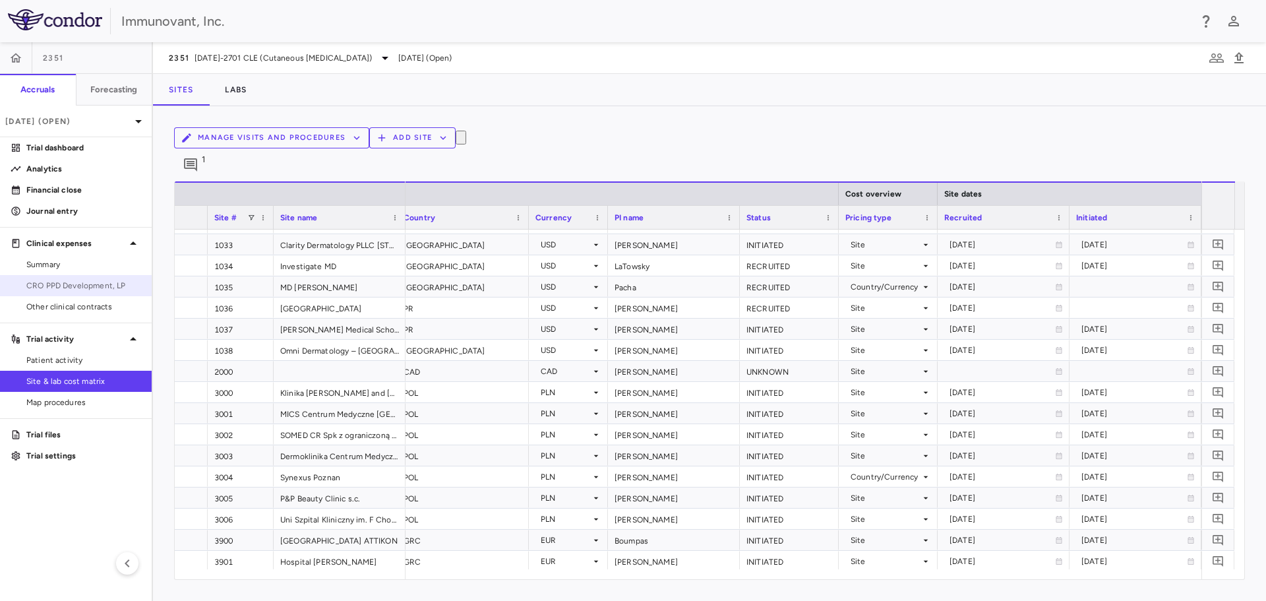
click at [68, 282] on span "CRO PPD Development, LP" at bounding box center [83, 286] width 115 height 12
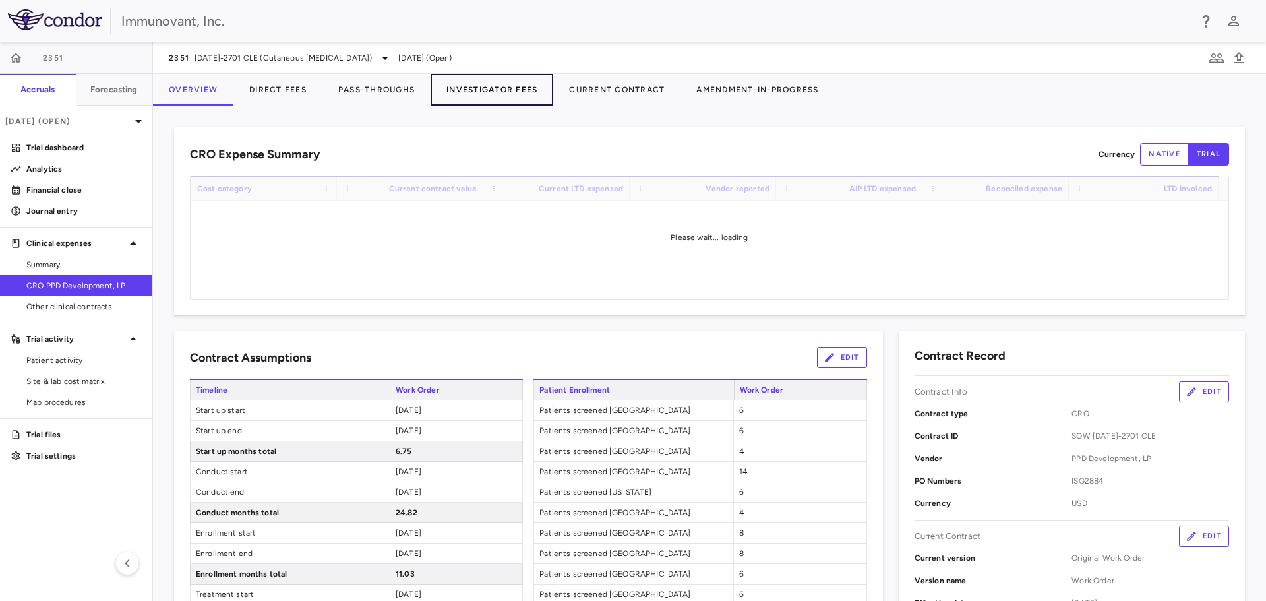
click at [479, 94] on button "Investigator Fees" at bounding box center [492, 90] width 123 height 32
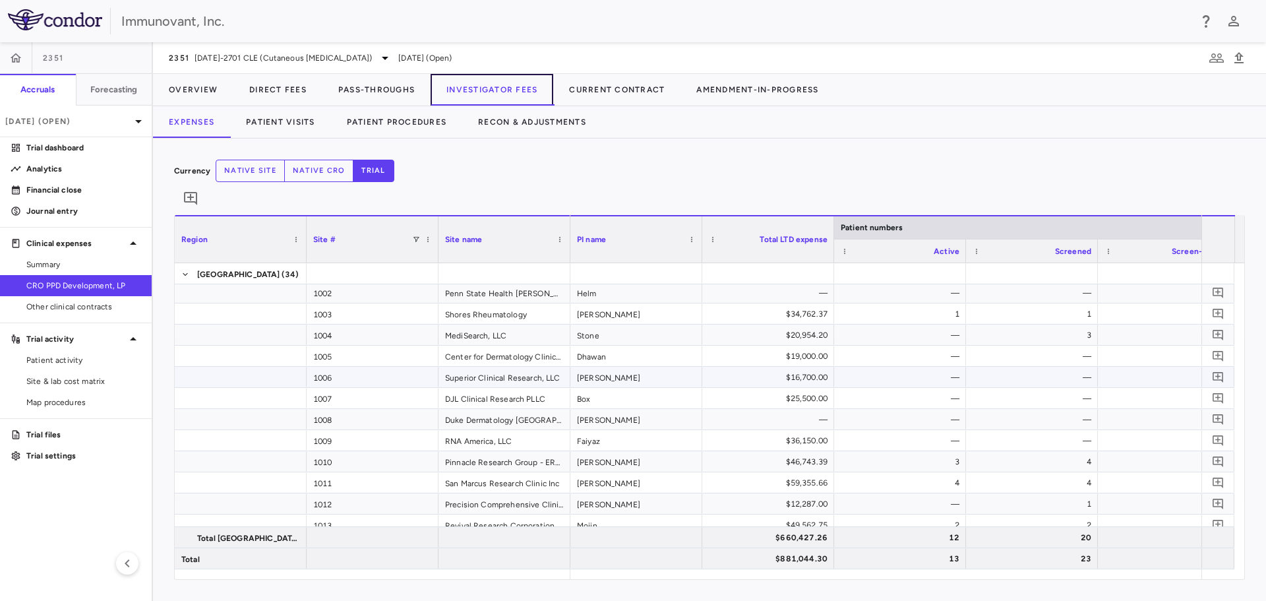
scroll to position [66, 0]
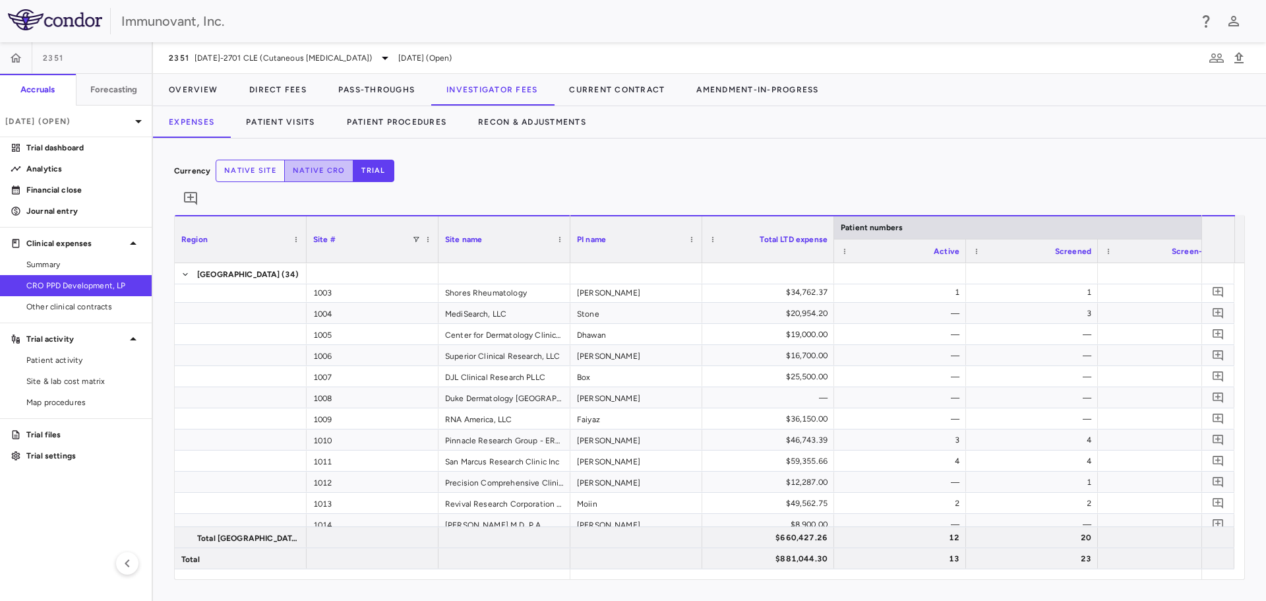
click at [354, 173] on button "native cro" at bounding box center [319, 171] width 70 height 22
click at [394, 171] on button "trial" at bounding box center [373, 171] width 41 height 22
click at [278, 126] on button "Patient Visits" at bounding box center [280, 122] width 101 height 32
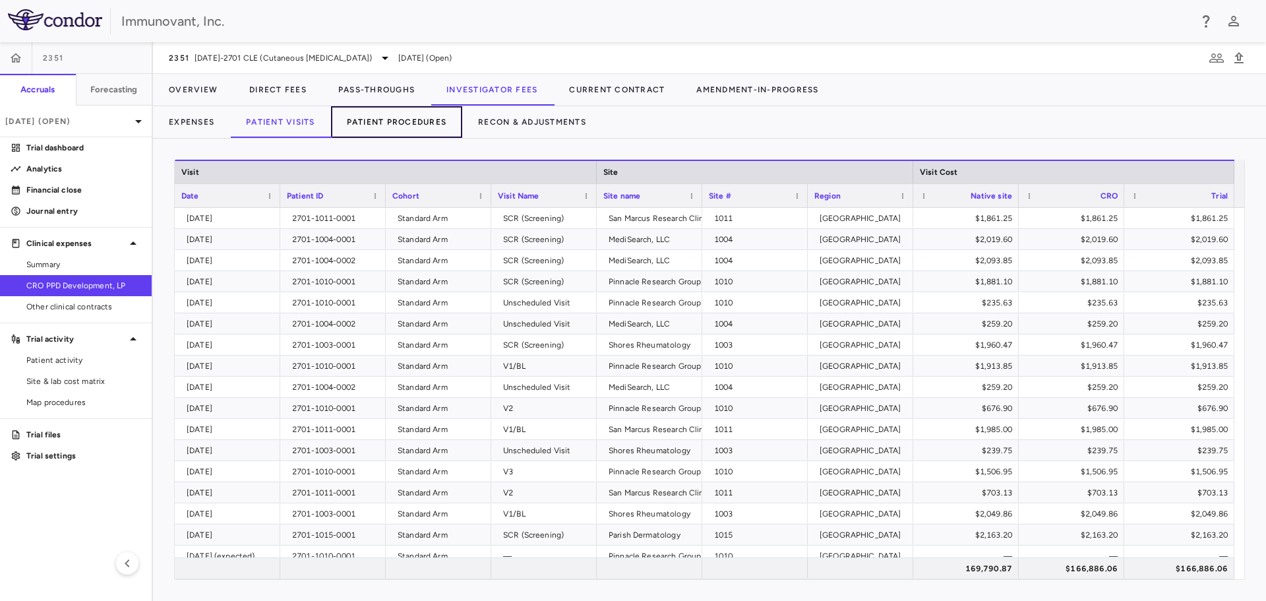
click at [367, 117] on button "Patient Procedures" at bounding box center [397, 122] width 132 height 32
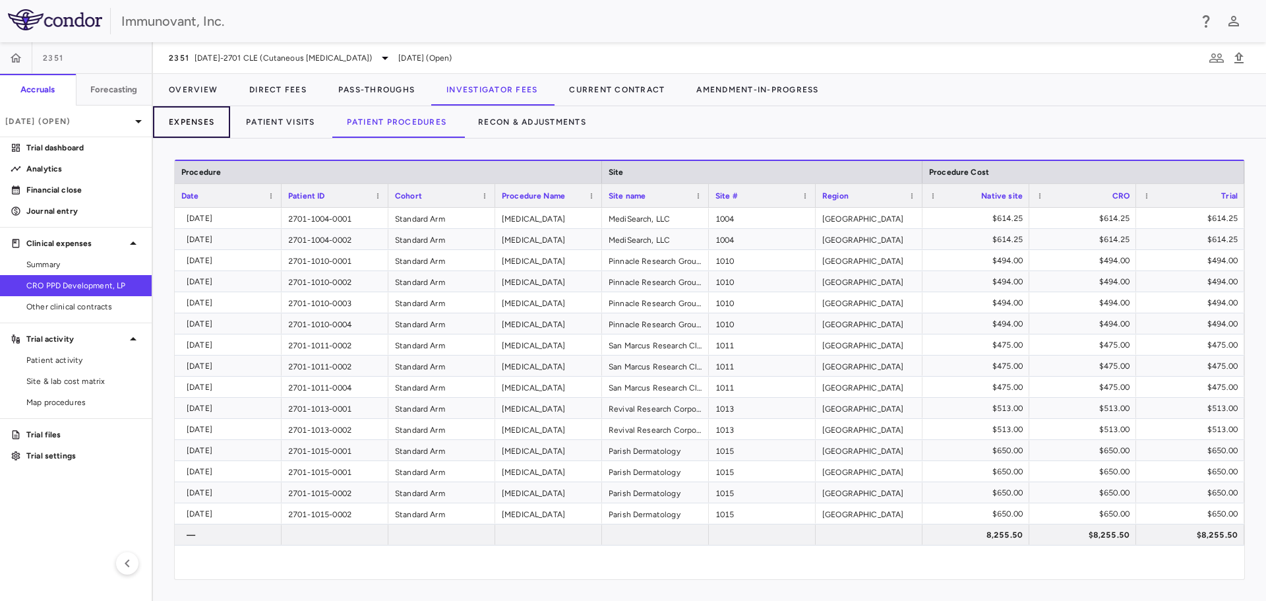
click at [188, 122] on button "Expenses" at bounding box center [191, 122] width 77 height 32
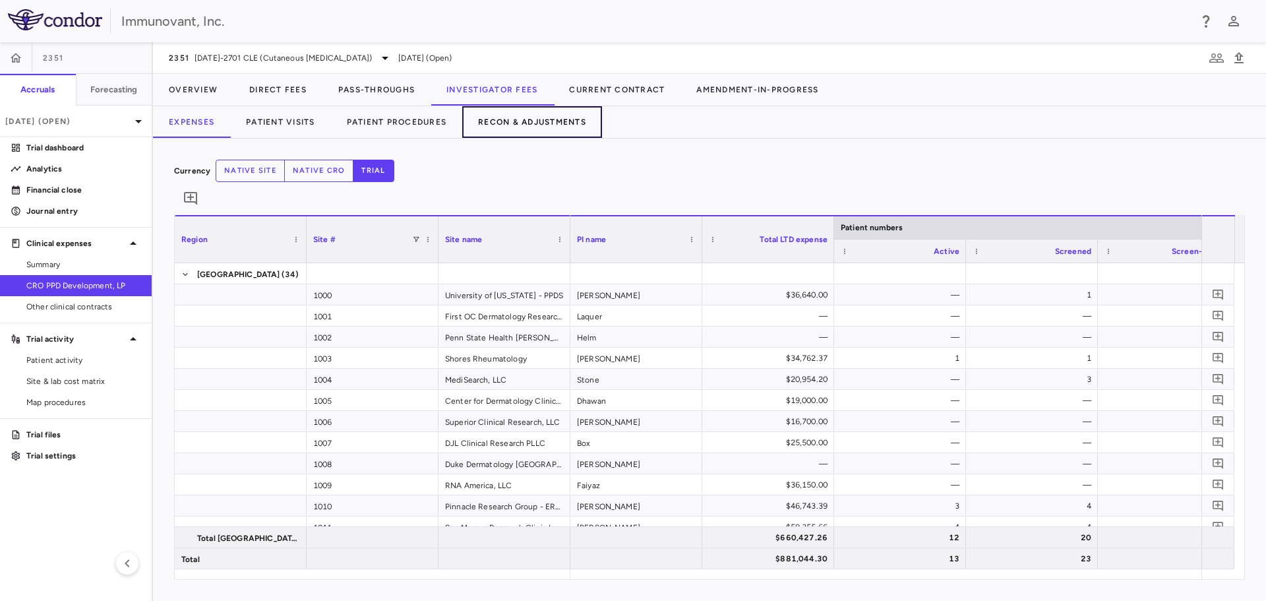
click at [500, 112] on button "Recon & Adjustments" at bounding box center [532, 122] width 140 height 32
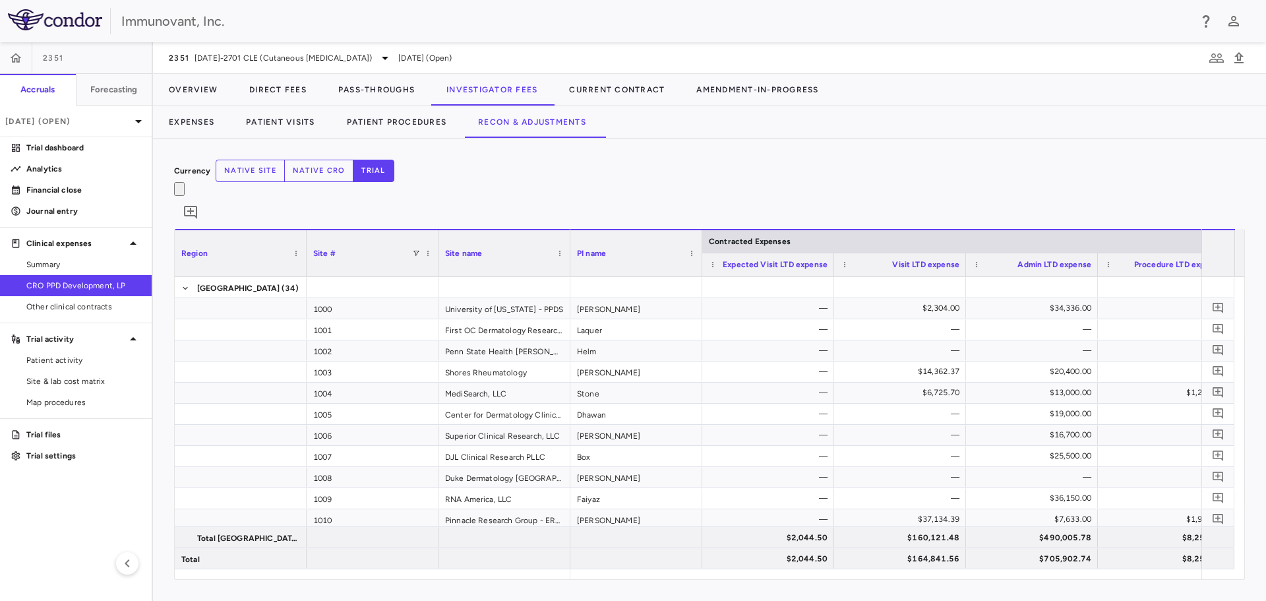
click at [354, 171] on button "native cro" at bounding box center [319, 171] width 70 height 22
click at [285, 171] on button "native site" at bounding box center [250, 171] width 69 height 22
click at [394, 172] on button "trial" at bounding box center [373, 171] width 41 height 22
click at [176, 122] on button "Expenses" at bounding box center [191, 122] width 77 height 32
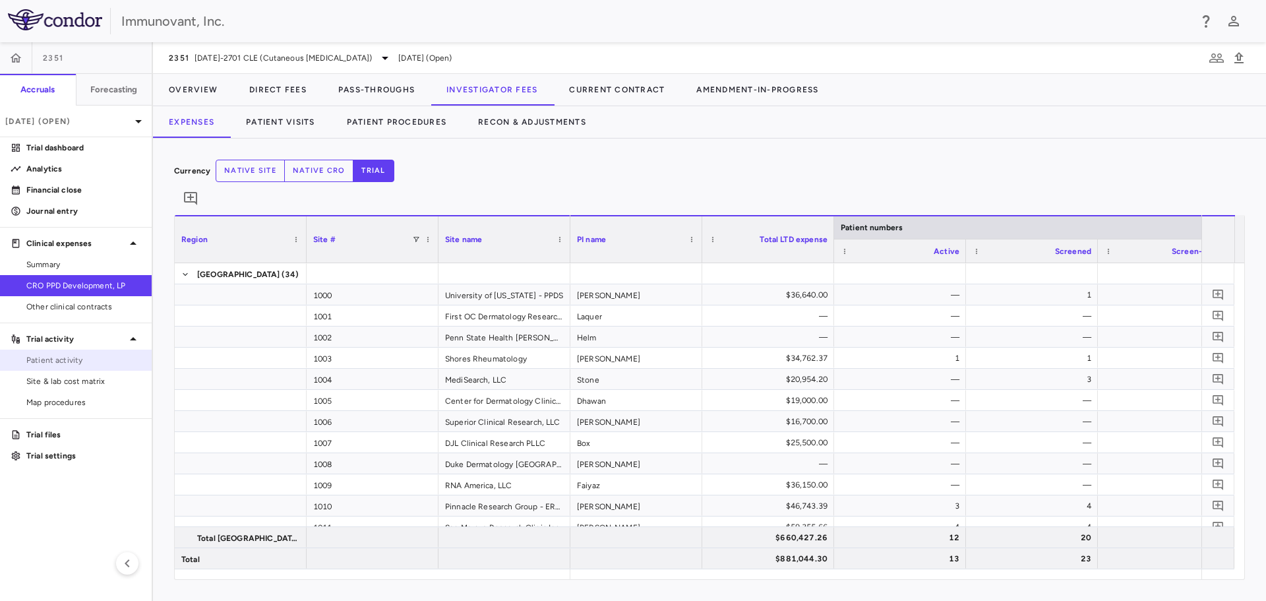
click at [51, 355] on span "Patient activity" at bounding box center [83, 360] width 115 height 12
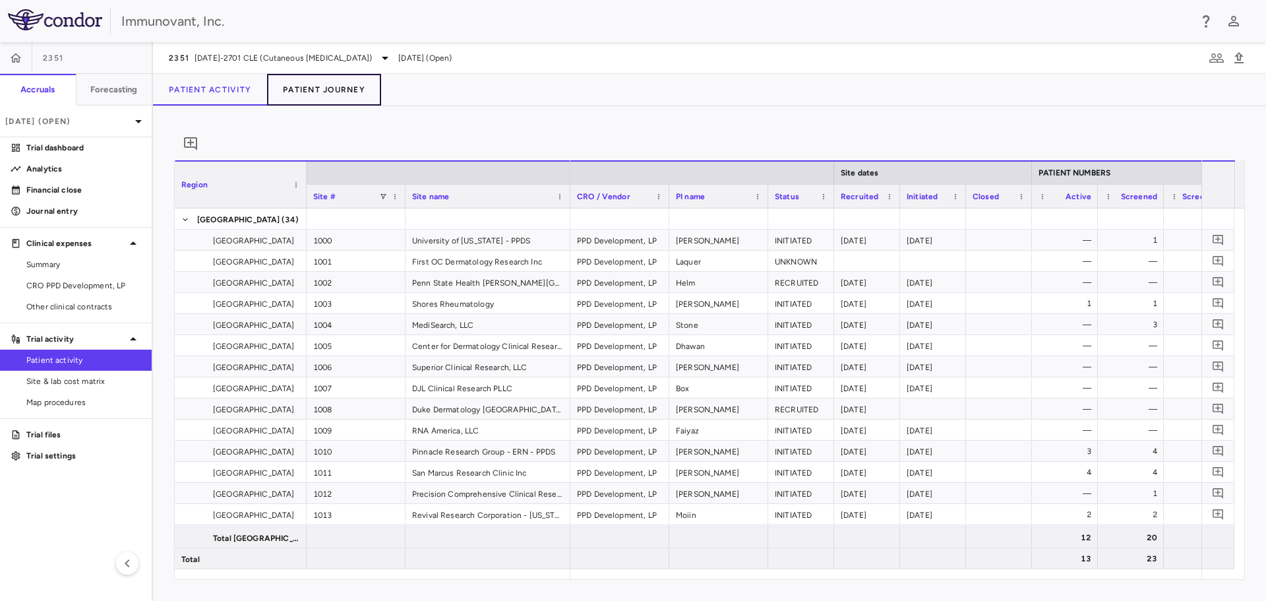
click at [318, 94] on button "Patient Journey" at bounding box center [324, 90] width 114 height 32
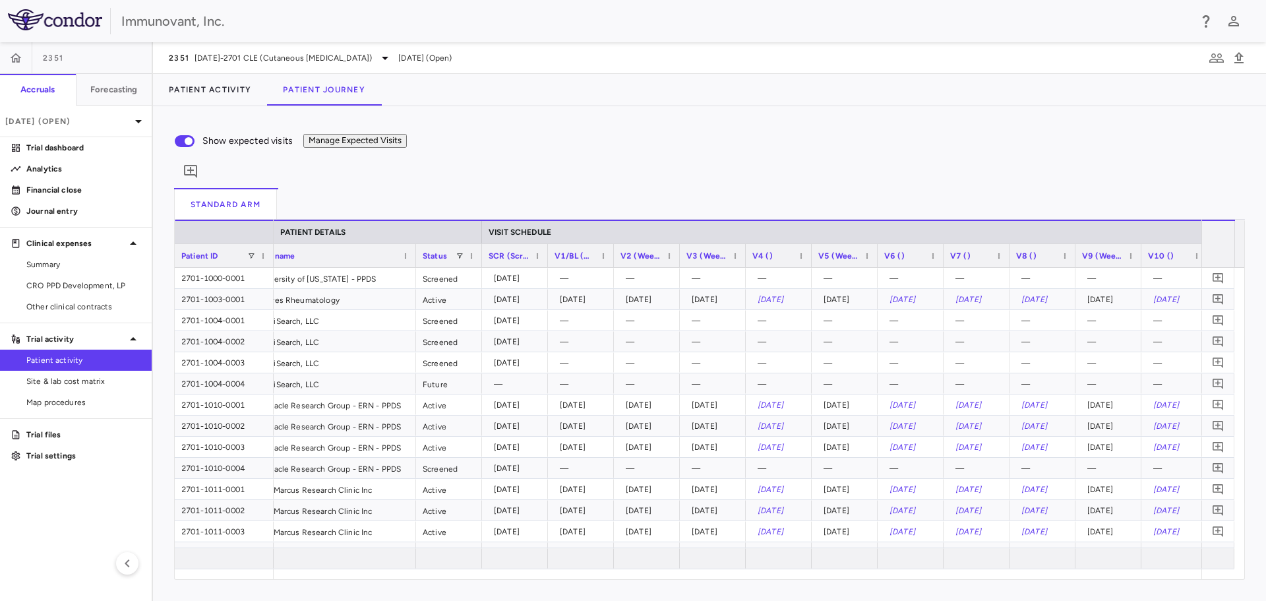
scroll to position [0, 193]
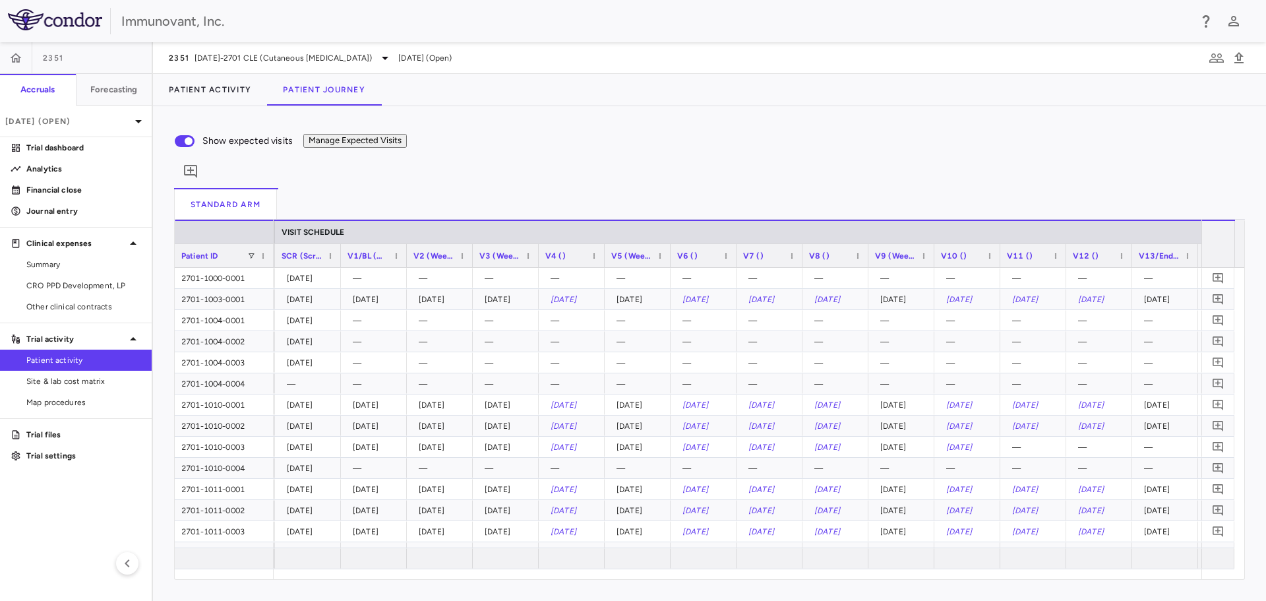
click at [407, 148] on button "Manage Expected Visits" at bounding box center [355, 141] width 104 height 14
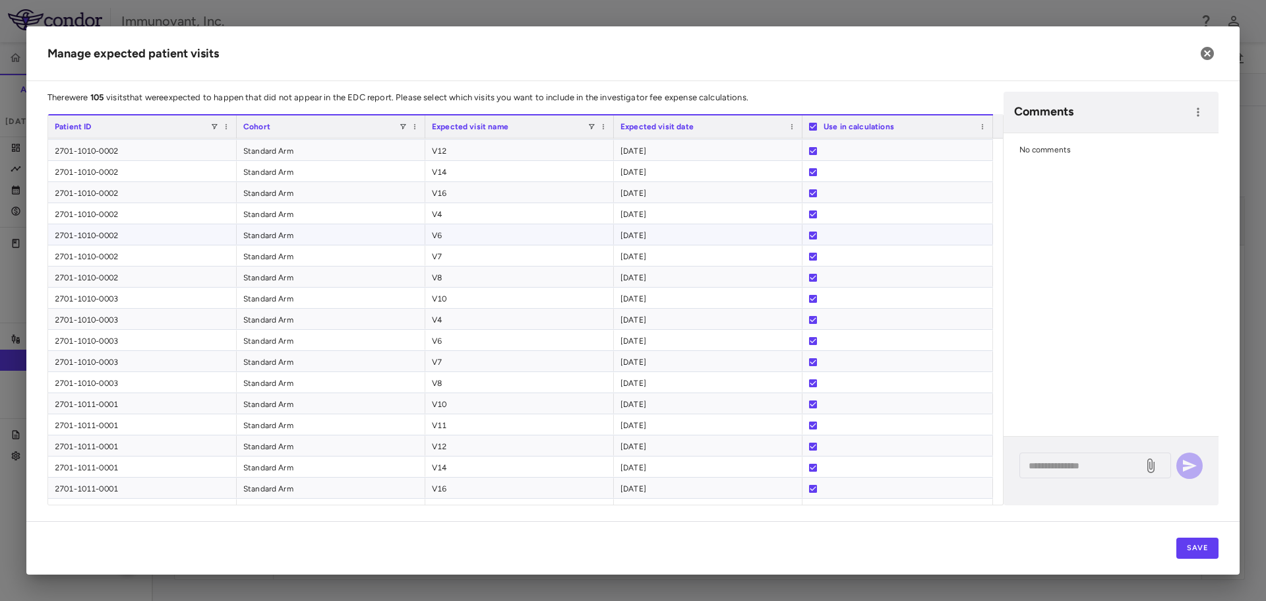
scroll to position [791, 0]
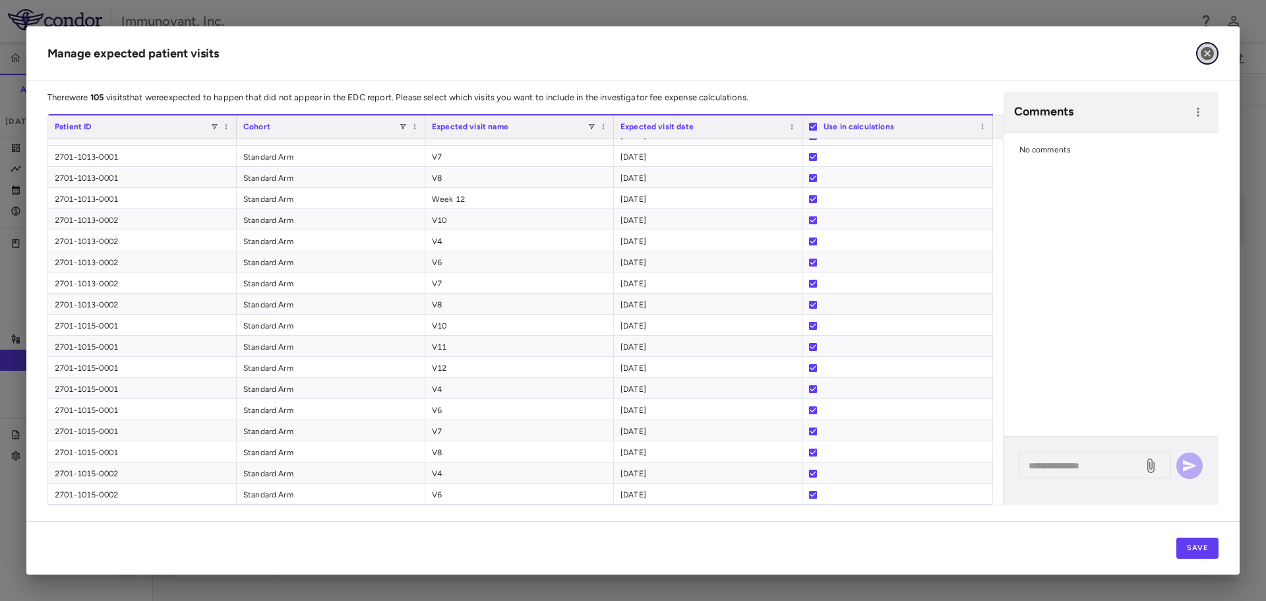
click at [1205, 54] on icon "button" at bounding box center [1207, 53] width 13 height 13
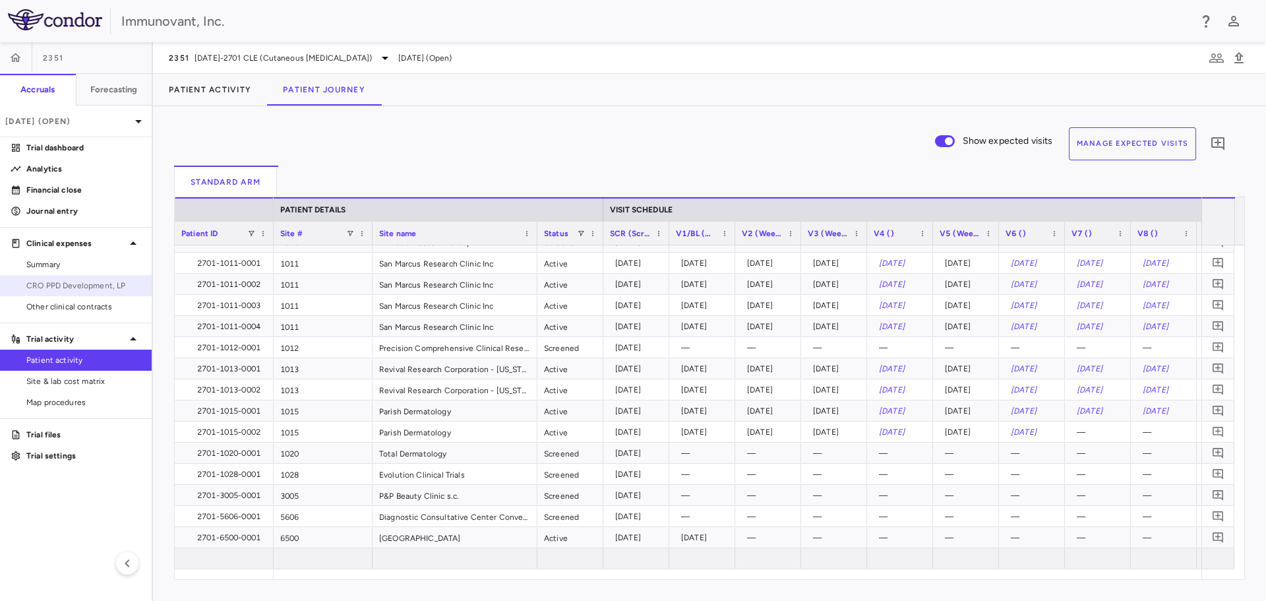
click at [52, 286] on span "CRO PPD Development, LP" at bounding box center [83, 286] width 115 height 12
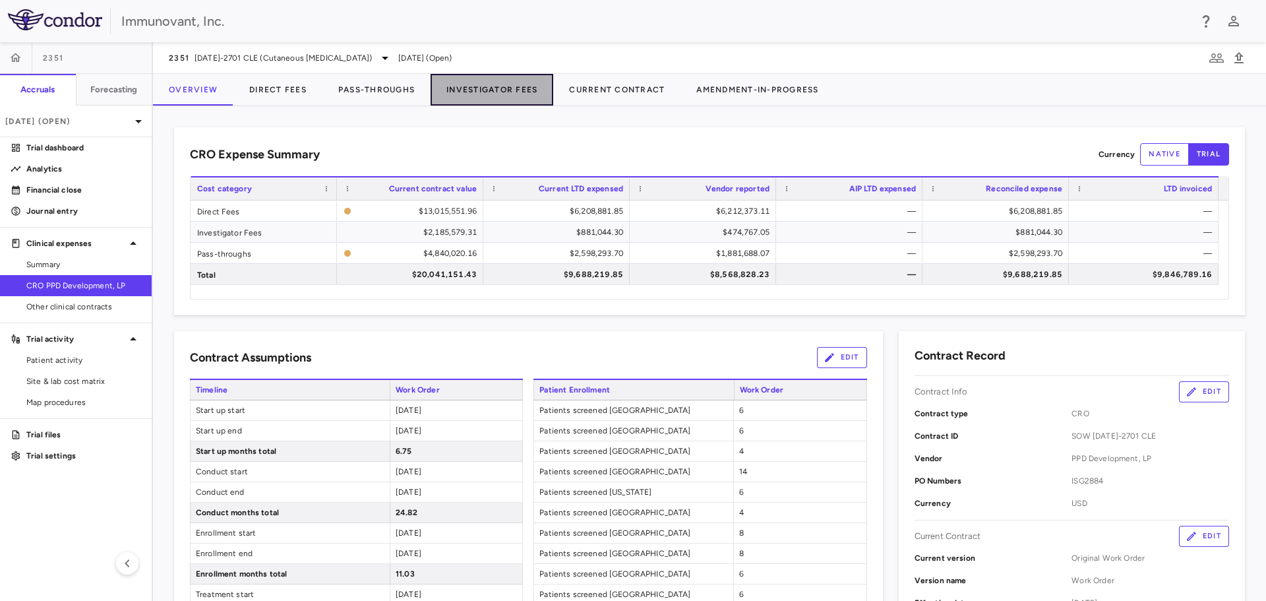
click at [494, 86] on button "Investigator Fees" at bounding box center [492, 90] width 123 height 32
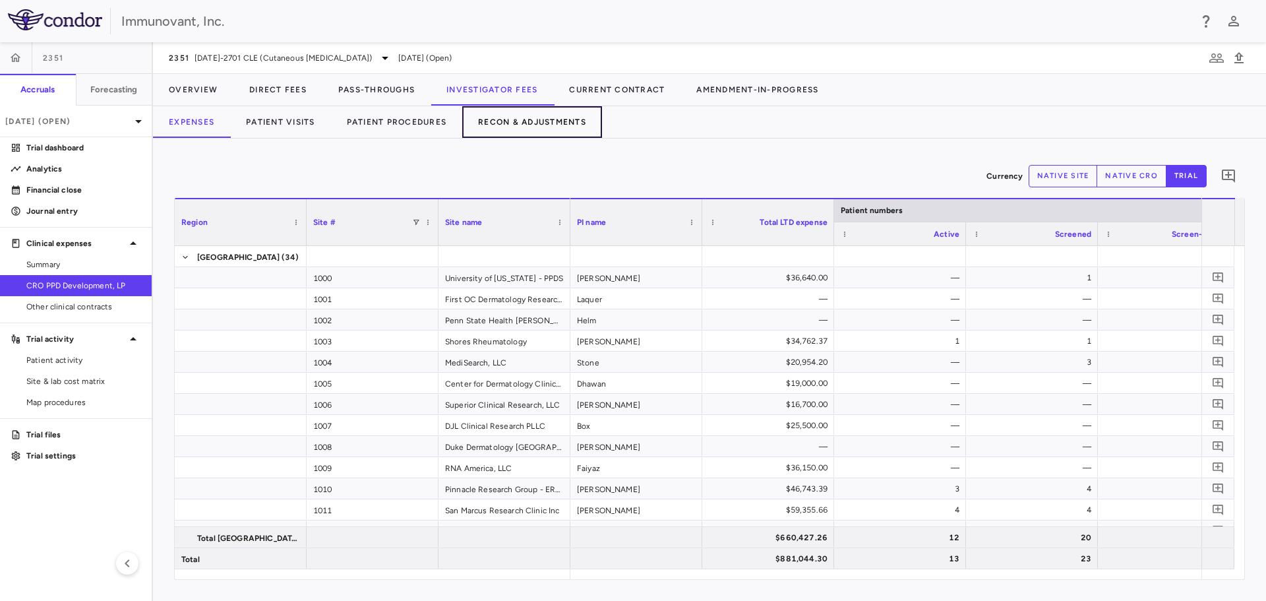
click at [525, 120] on button "Recon & Adjustments" at bounding box center [532, 122] width 140 height 32
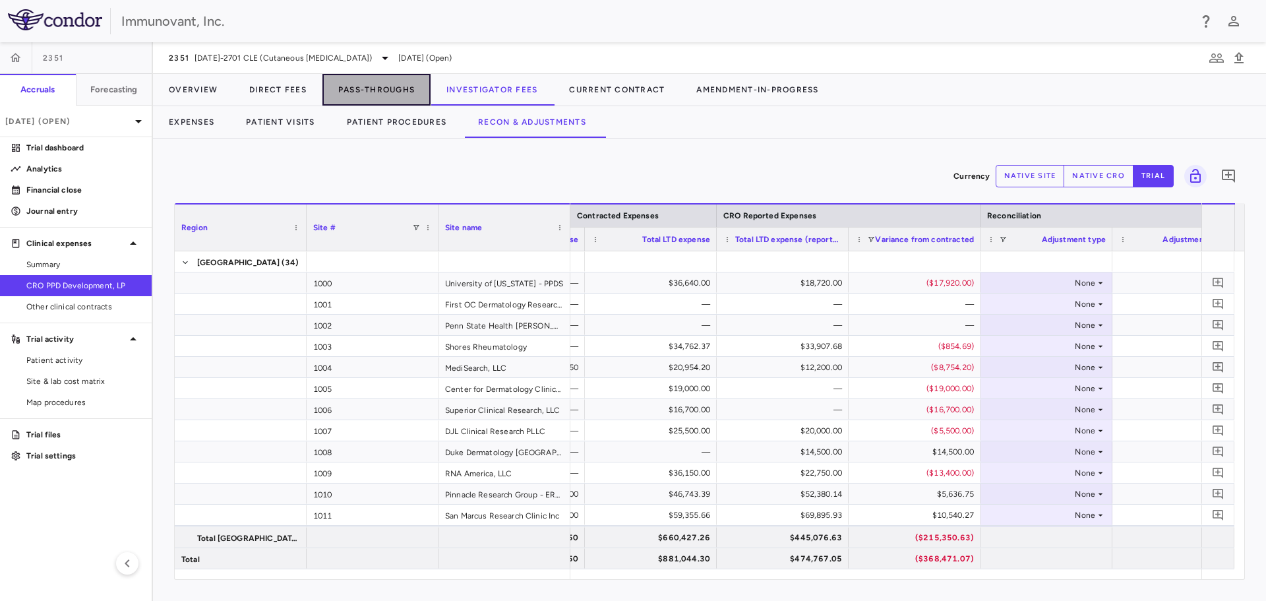
click at [363, 86] on button "Pass-Throughs" at bounding box center [376, 90] width 108 height 32
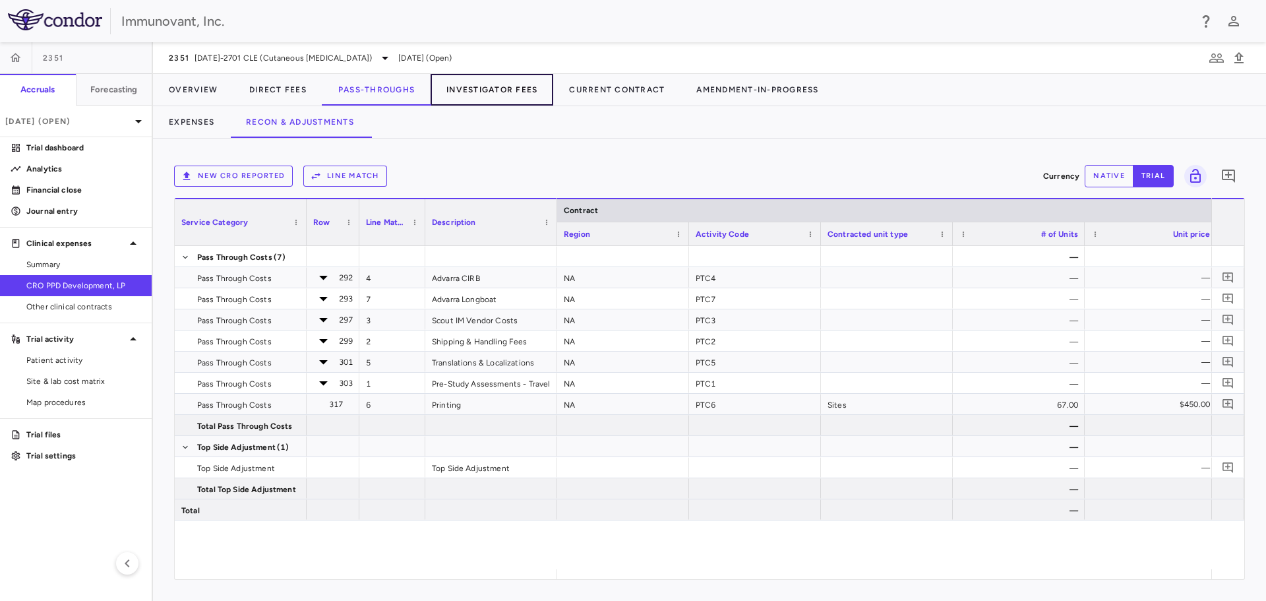
click at [478, 82] on button "Investigator Fees" at bounding box center [492, 90] width 123 height 32
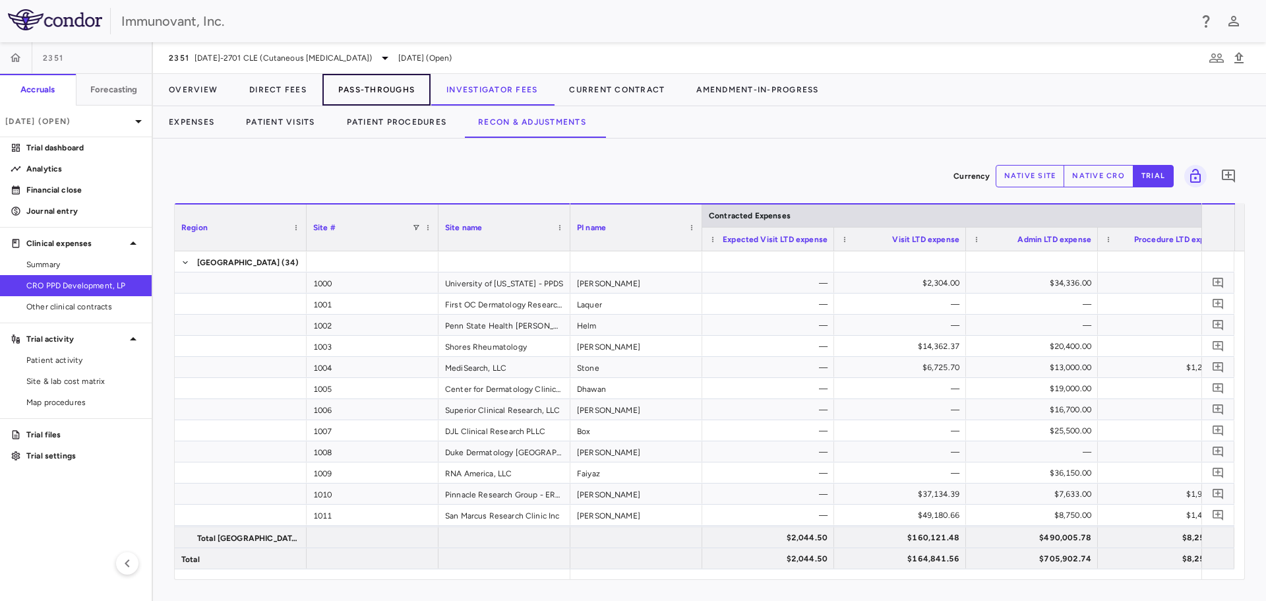
click at [372, 84] on button "Pass-Throughs" at bounding box center [376, 90] width 108 height 32
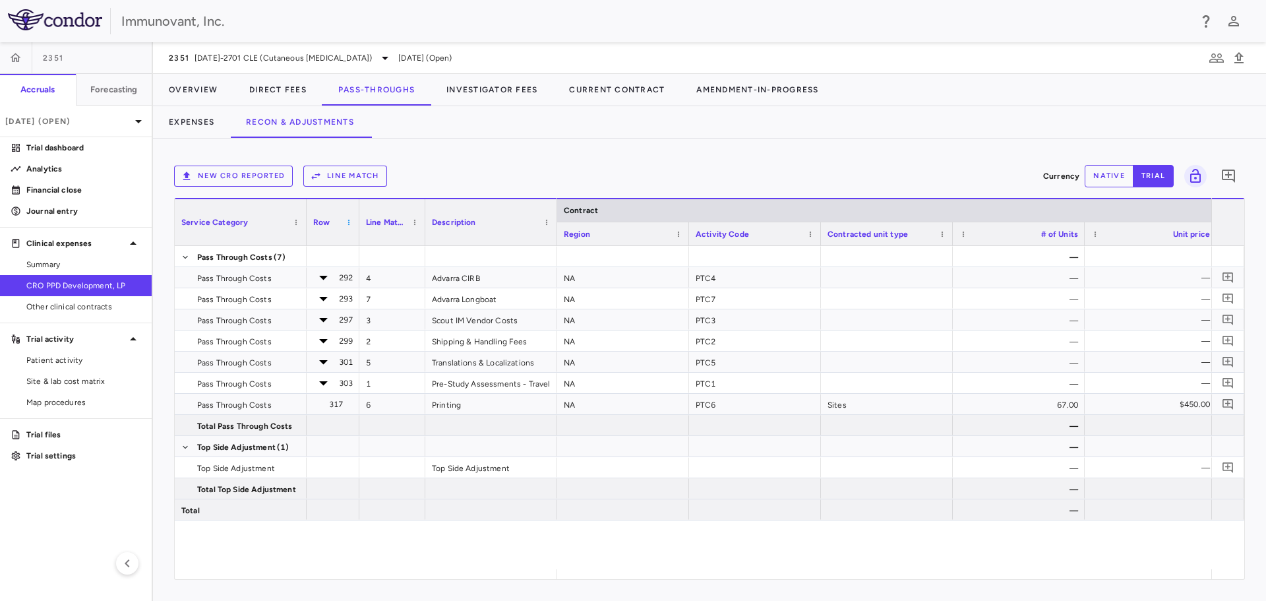
click at [348, 219] on span at bounding box center [349, 222] width 8 height 8
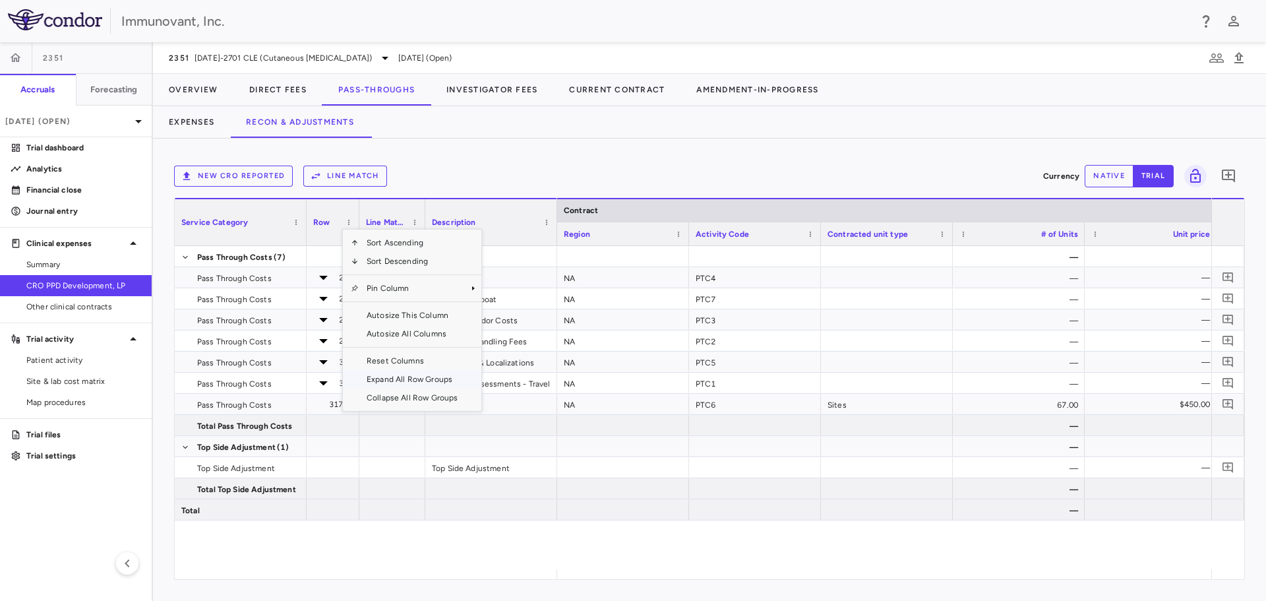
click at [389, 378] on span "Expand All Row Groups" at bounding box center [412, 379] width 107 height 18
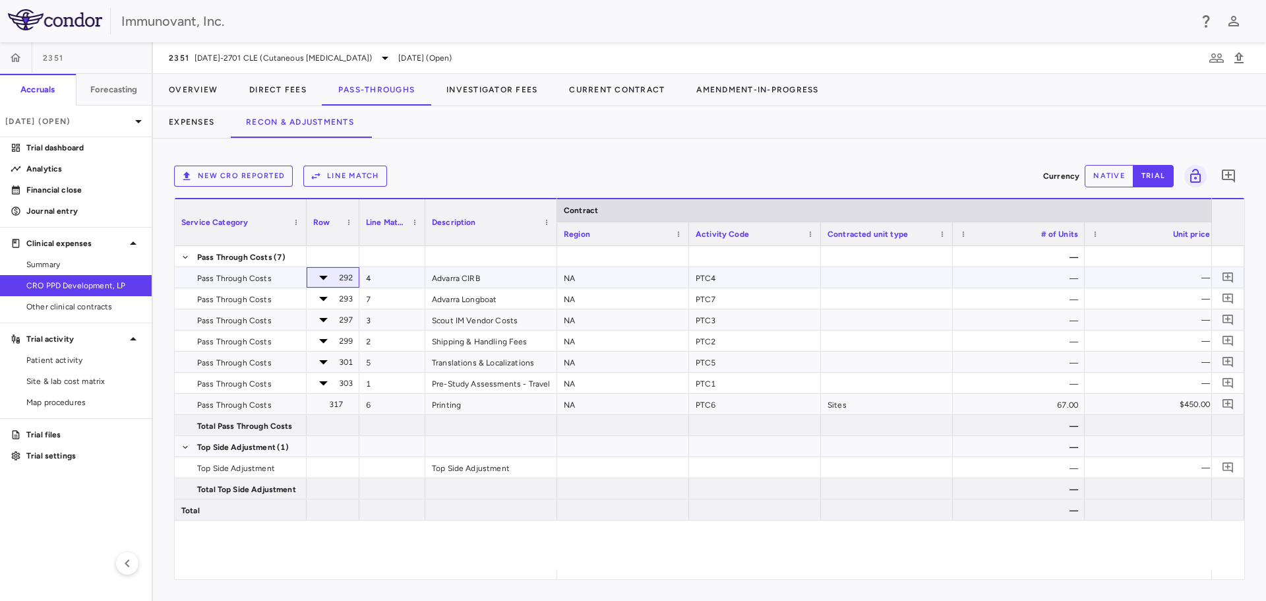
click at [314, 274] on icon at bounding box center [323, 277] width 20 height 20
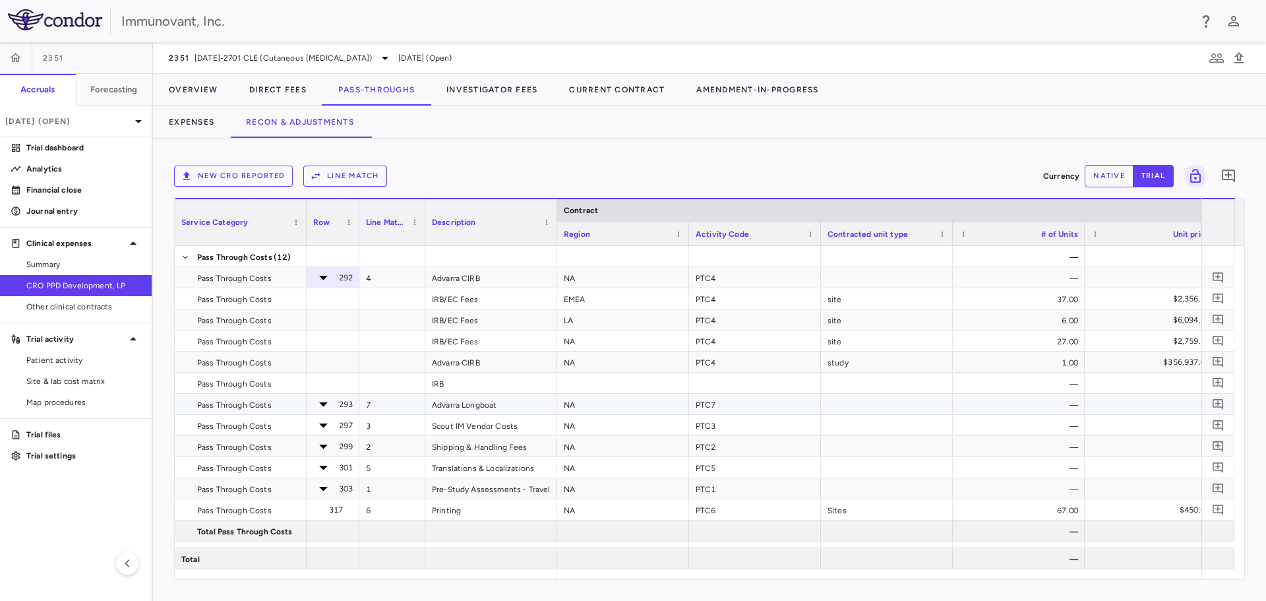
click at [318, 403] on icon at bounding box center [323, 404] width 20 height 20
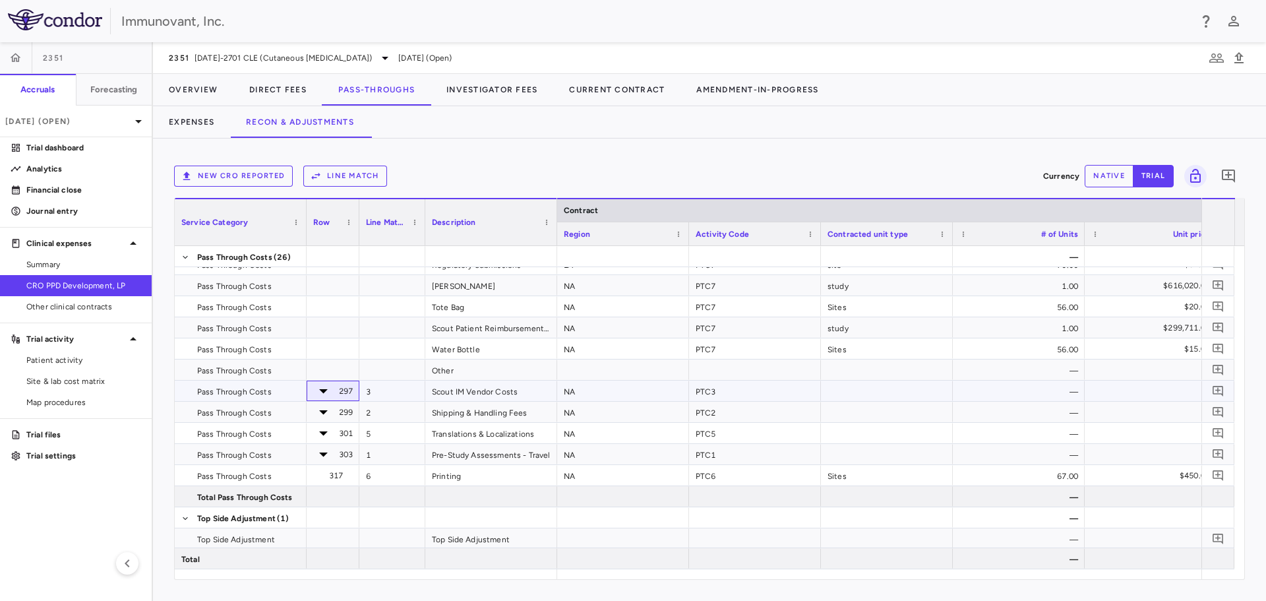
click at [313, 391] on icon at bounding box center [323, 390] width 20 height 20
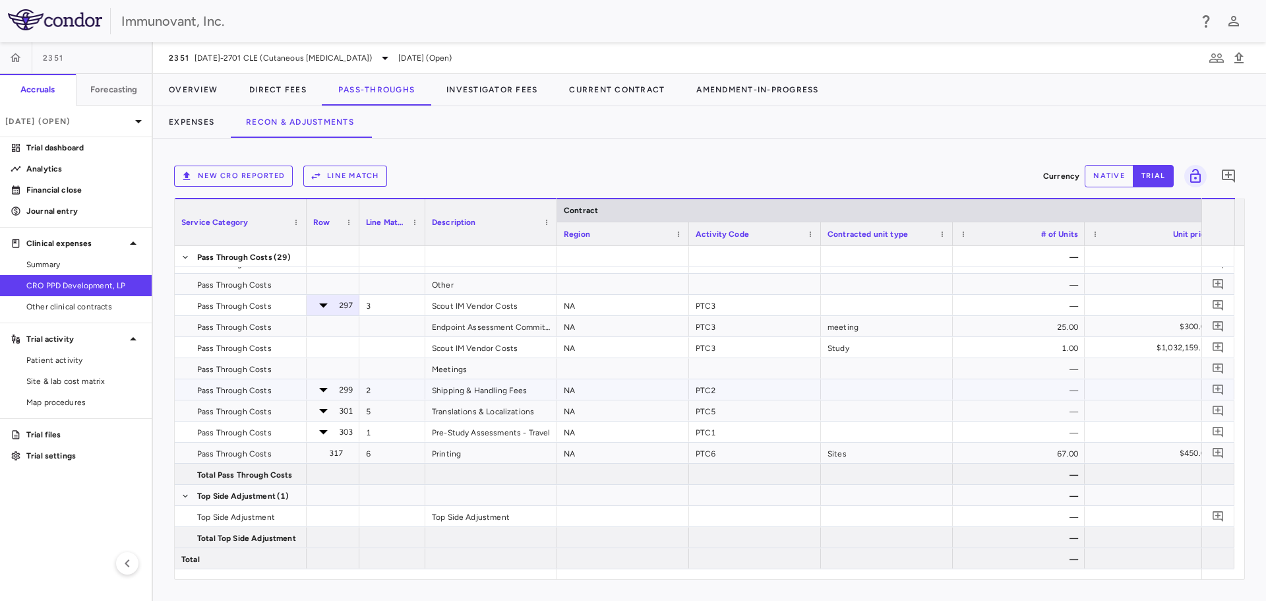
click at [319, 392] on icon at bounding box center [323, 390] width 9 height 4
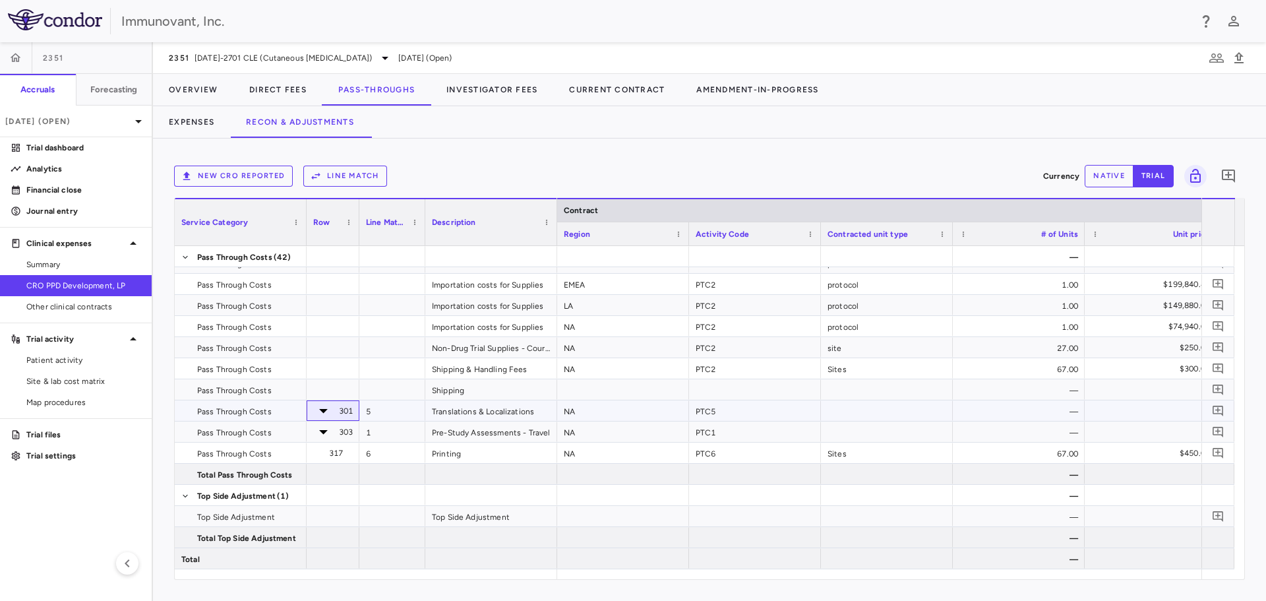
click at [316, 413] on icon at bounding box center [323, 410] width 20 height 20
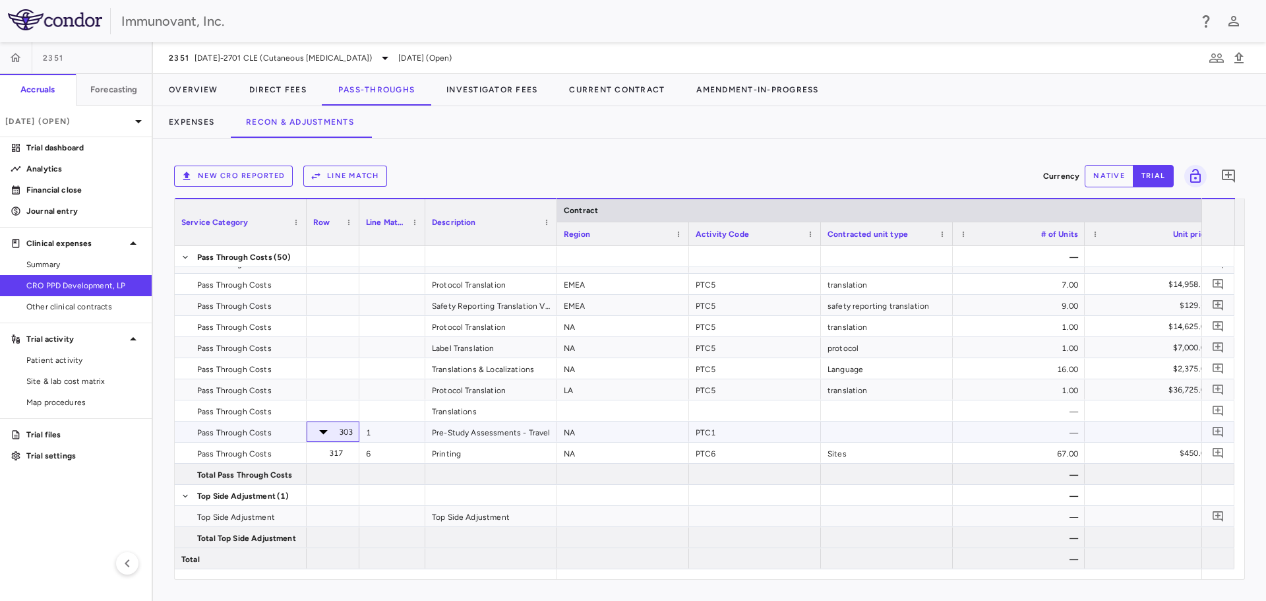
click at [319, 432] on icon at bounding box center [323, 432] width 9 height 4
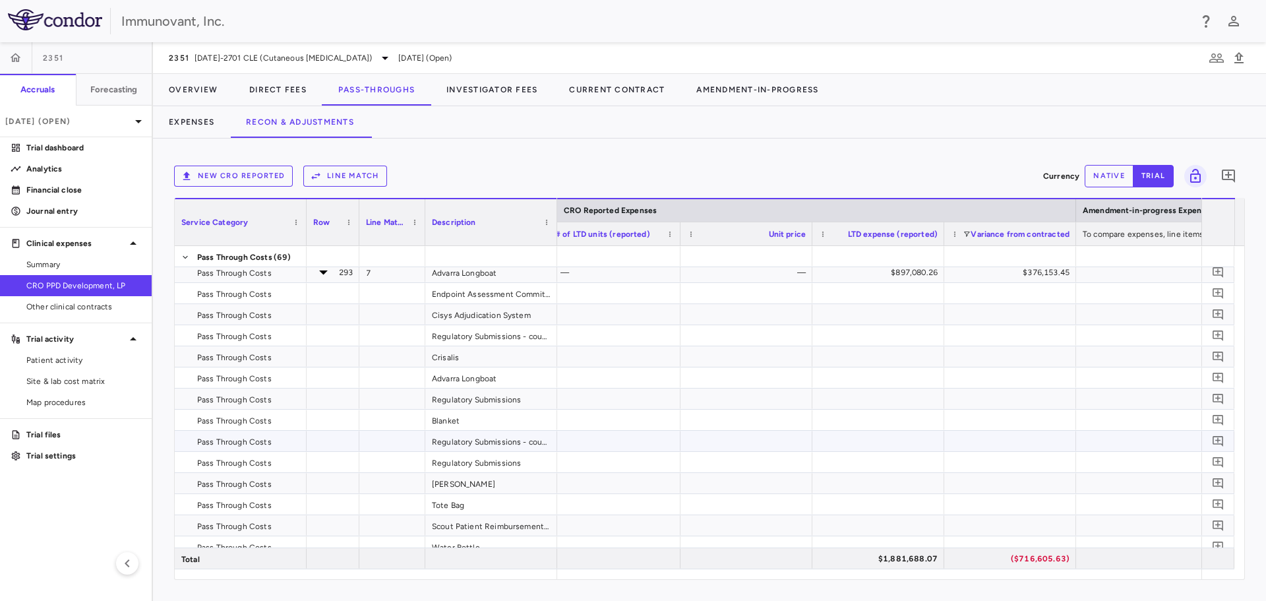
scroll to position [175, 0]
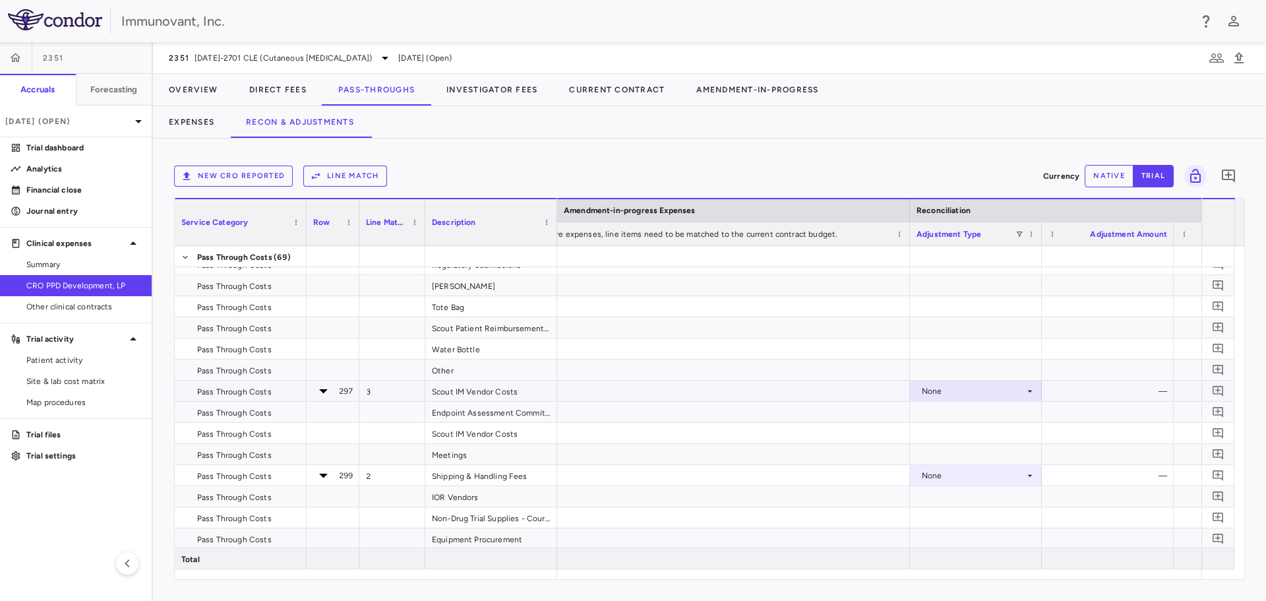
click at [1025, 391] on icon at bounding box center [1030, 391] width 11 height 11
click at [1033, 389] on div at bounding box center [633, 300] width 1266 height 601
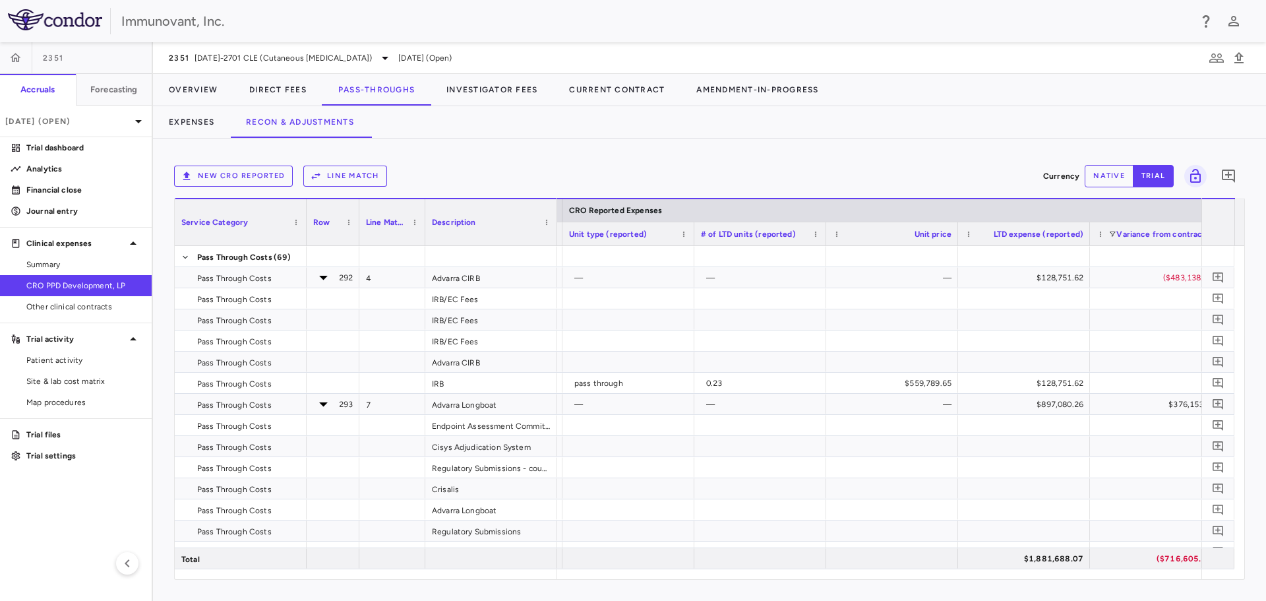
scroll to position [0, 1783]
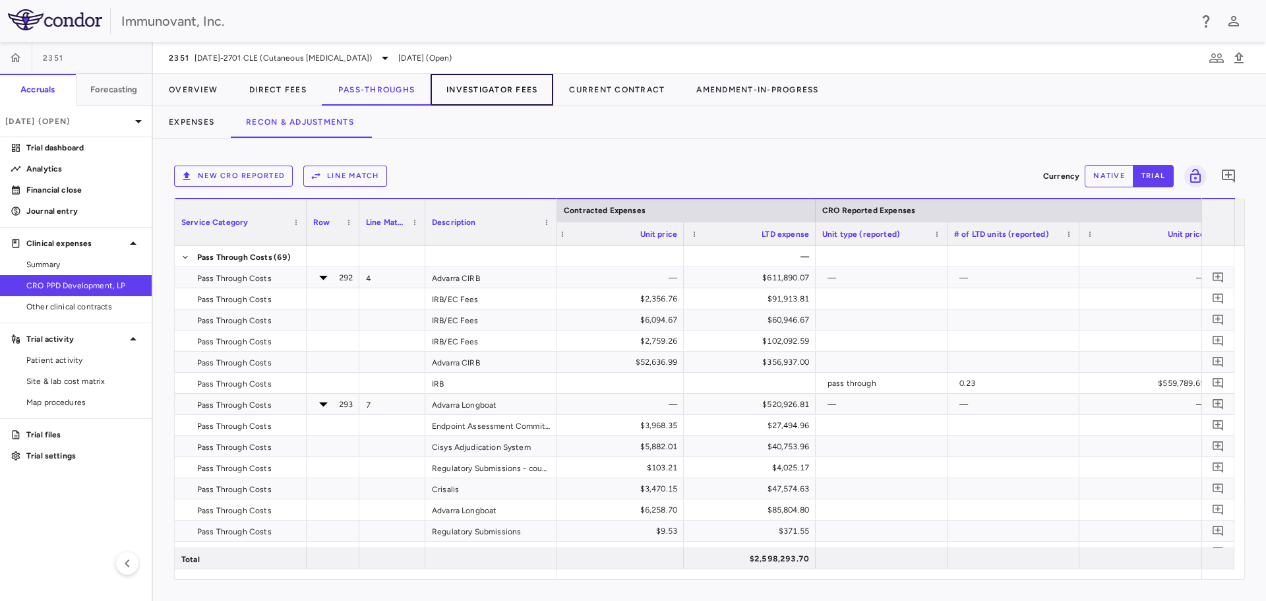
click at [491, 86] on button "Investigator Fees" at bounding box center [492, 90] width 123 height 32
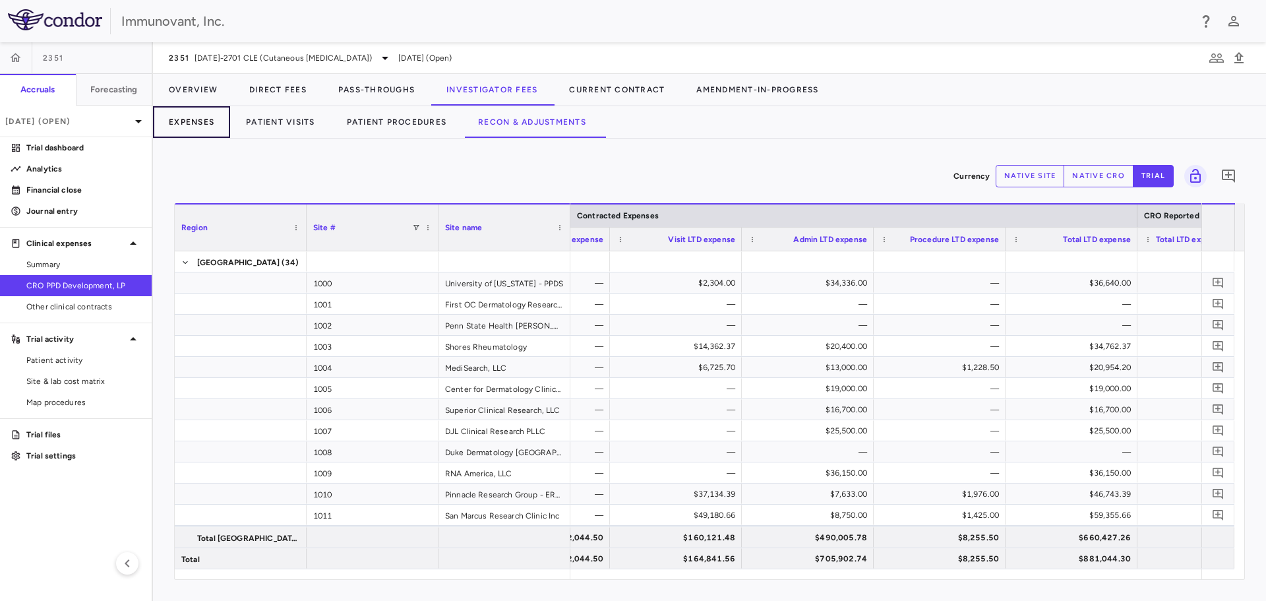
click at [197, 123] on button "Expenses" at bounding box center [191, 122] width 77 height 32
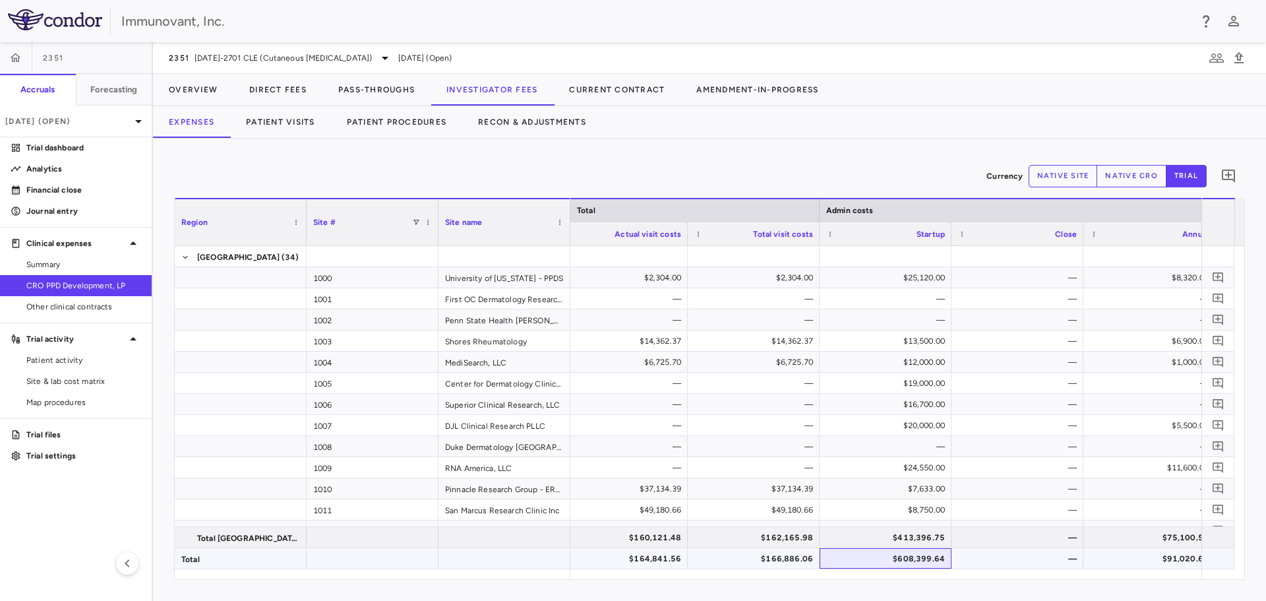
drag, startPoint x: 889, startPoint y: 559, endPoint x: 928, endPoint y: 562, distance: 39.7
click at [928, 562] on div "$608,399.64" at bounding box center [887, 558] width 113 height 21
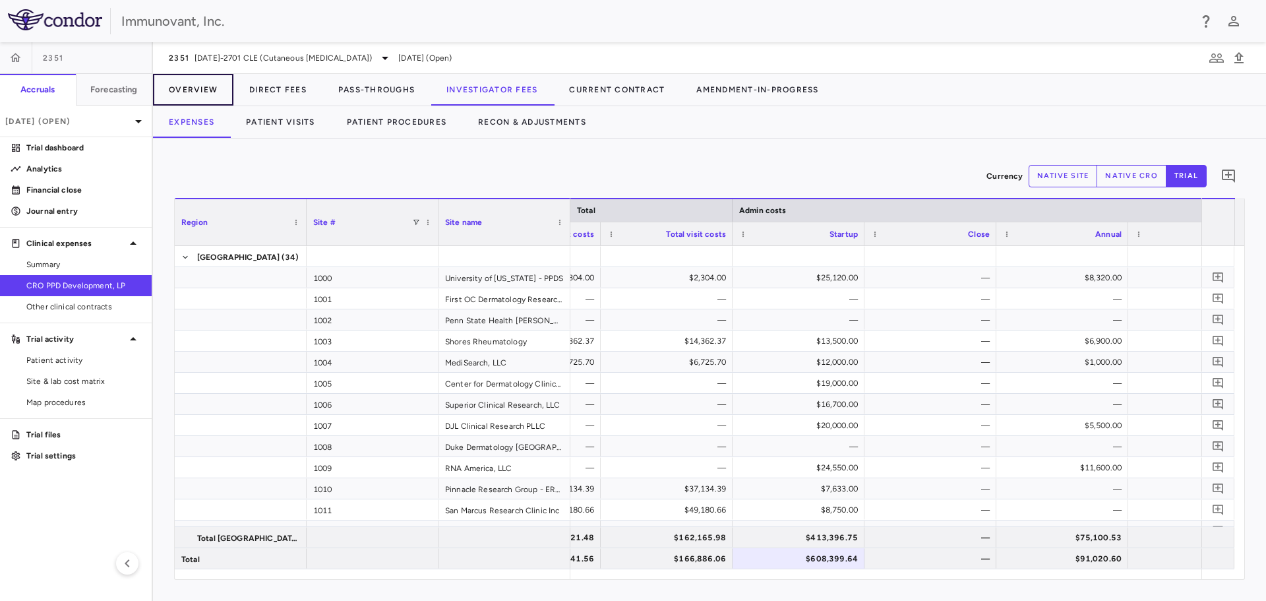
click at [188, 87] on button "Overview" at bounding box center [193, 90] width 80 height 32
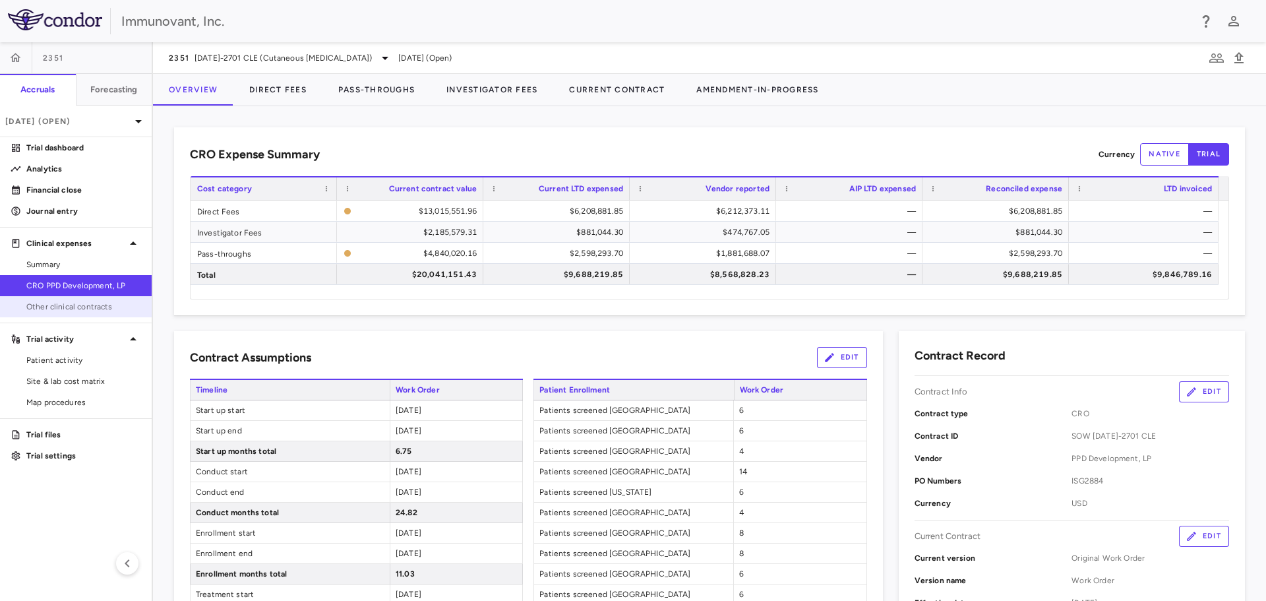
click at [67, 305] on span "Other clinical contracts" at bounding box center [83, 307] width 115 height 12
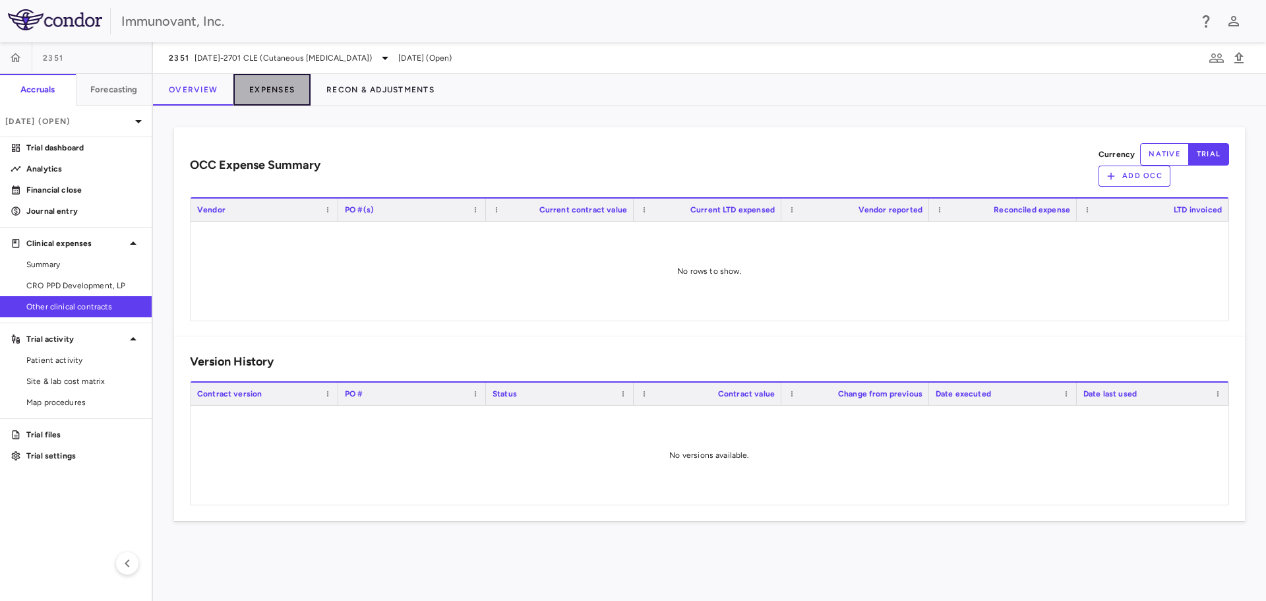
click at [273, 88] on button "Expenses" at bounding box center [271, 90] width 77 height 32
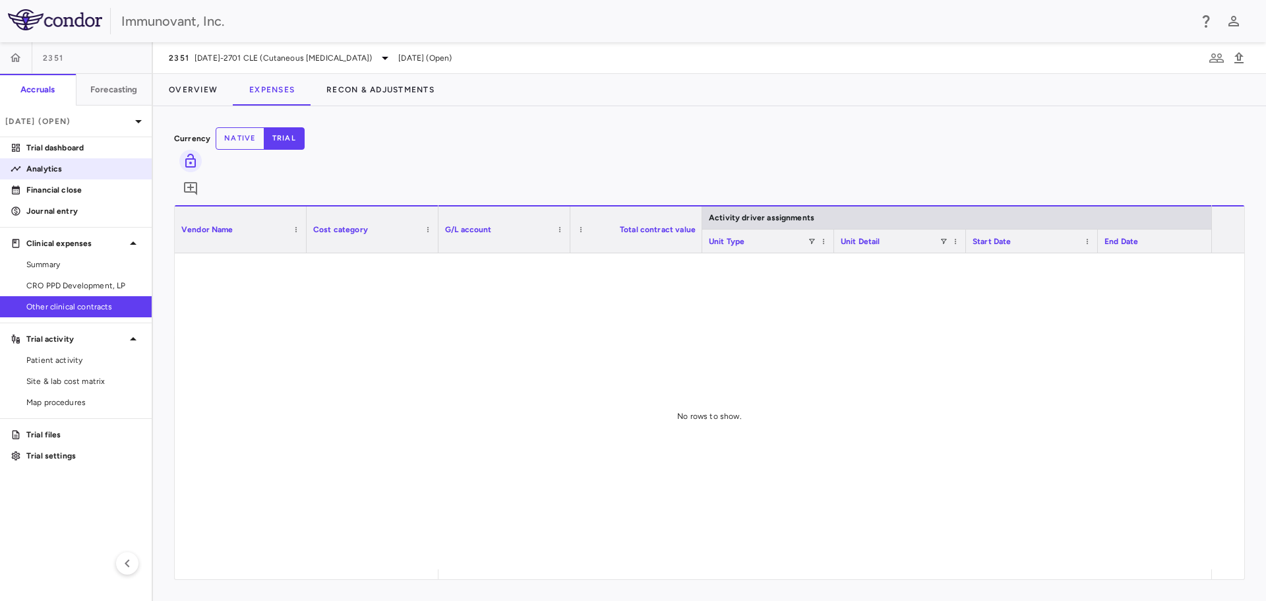
click at [38, 167] on p "Analytics" at bounding box center [83, 169] width 115 height 12
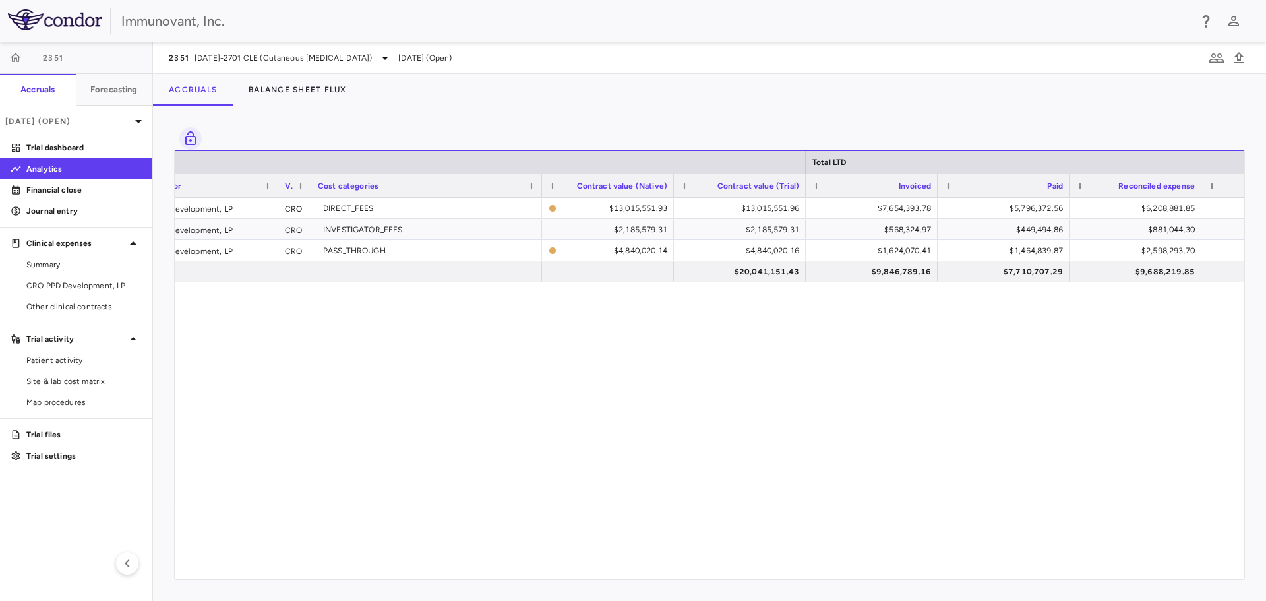
scroll to position [0, 295]
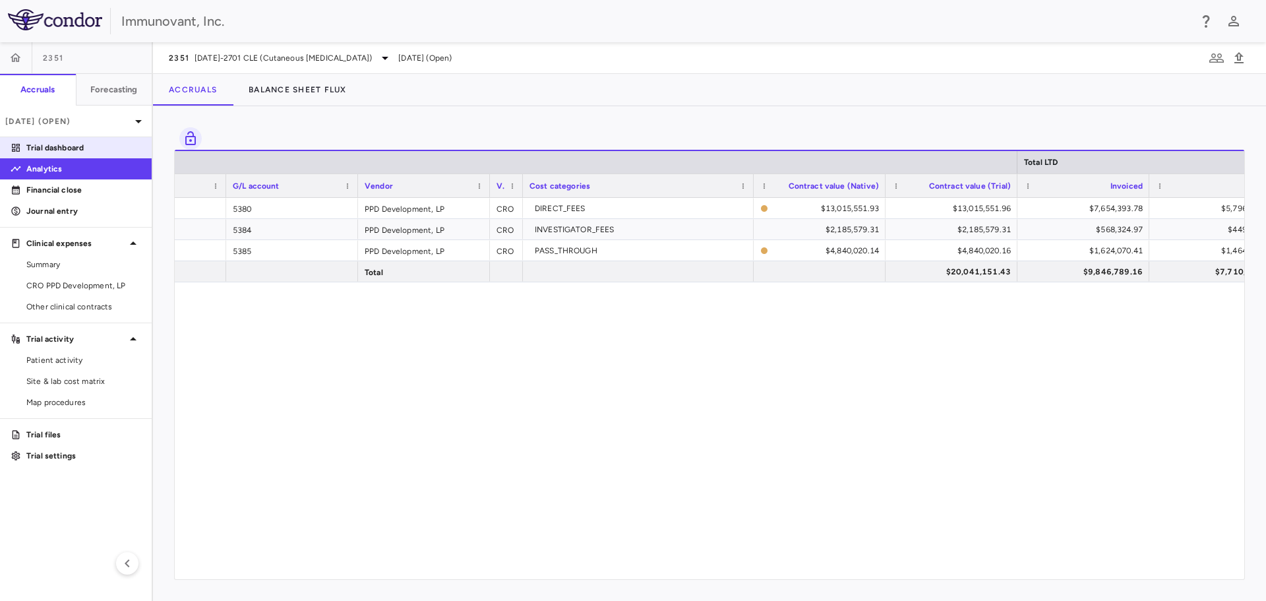
click at [68, 144] on p "Trial dashboard" at bounding box center [83, 148] width 115 height 12
